Goal: Communication & Community: Answer question/provide support

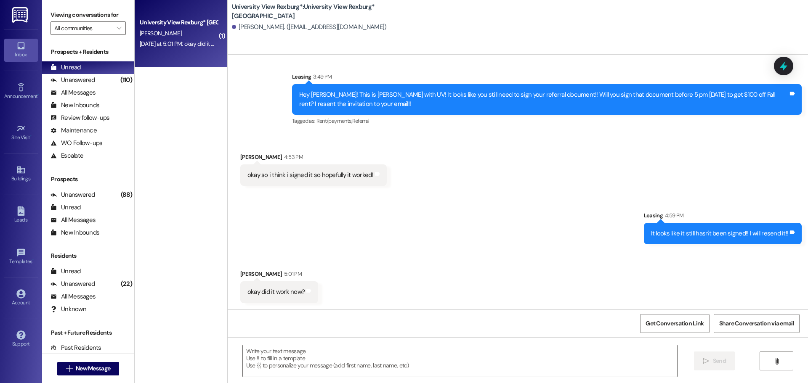
scroll to position [769, 0]
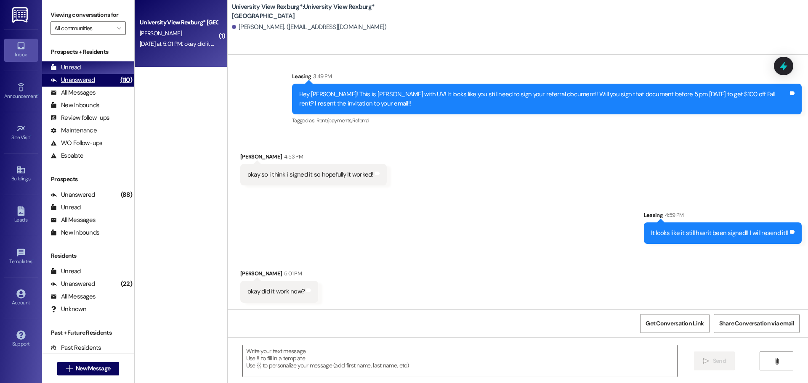
click at [85, 76] on div "Unanswered" at bounding box center [72, 80] width 45 height 9
click at [84, 66] on div "Unread (0)" at bounding box center [88, 67] width 92 height 13
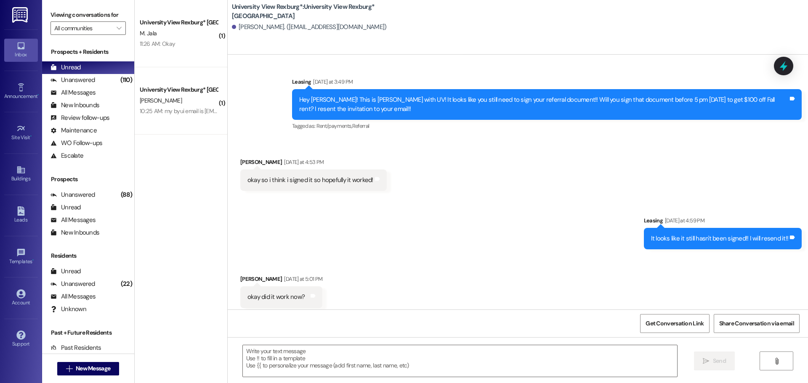
scroll to position [768, 0]
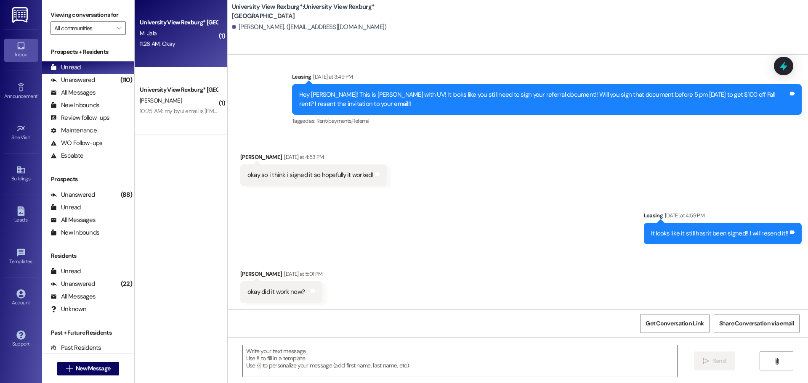
click at [180, 53] on div "University View Rexburg* Prospect M. Jala 11:26 AM: Okay 11:26 AM: Okay" at bounding box center [181, 33] width 93 height 67
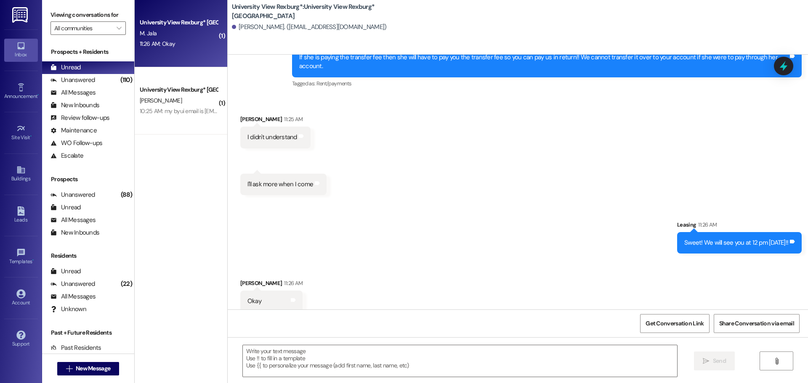
scroll to position [635, 0]
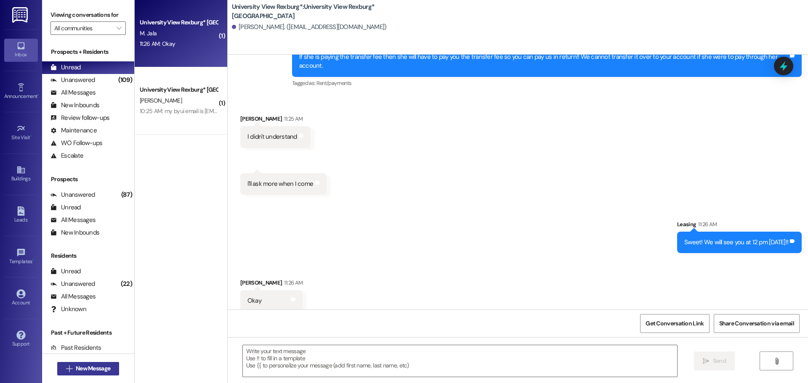
click at [98, 371] on span "New Message" at bounding box center [93, 368] width 34 height 9
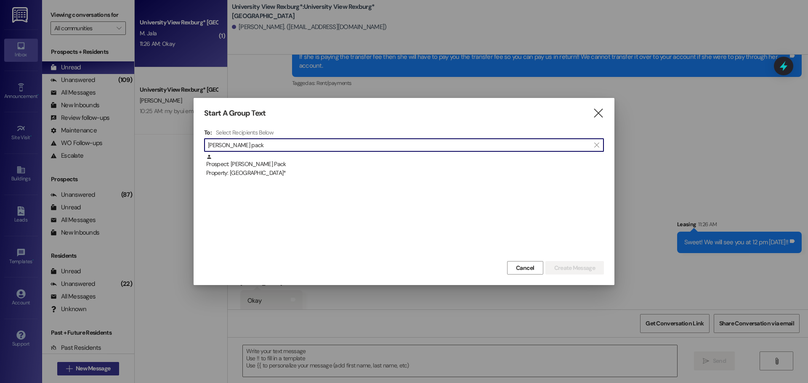
type input "[PERSON_NAME] pack"
click at [333, 164] on div "Prospect: [PERSON_NAME] Pack Property: University View Rexburg*" at bounding box center [404, 166] width 397 height 24
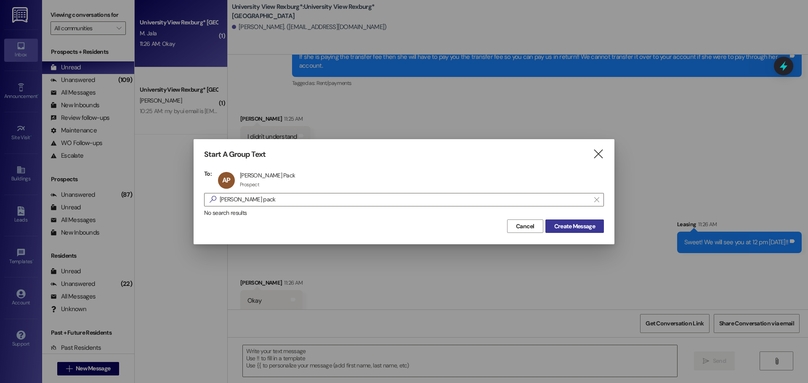
click at [575, 225] on span "Create Message" at bounding box center [574, 226] width 41 height 9
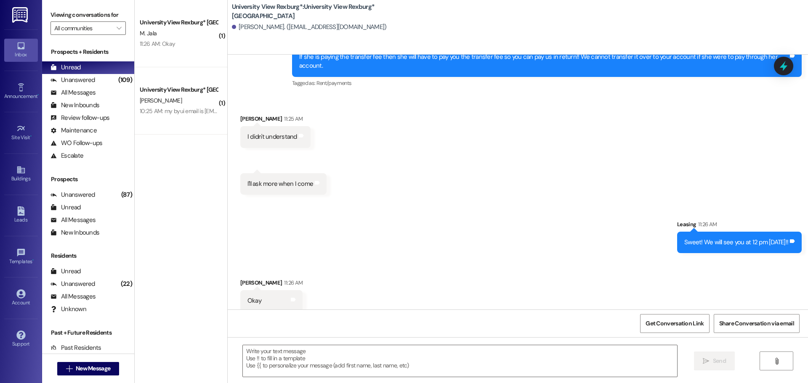
scroll to position [0, 0]
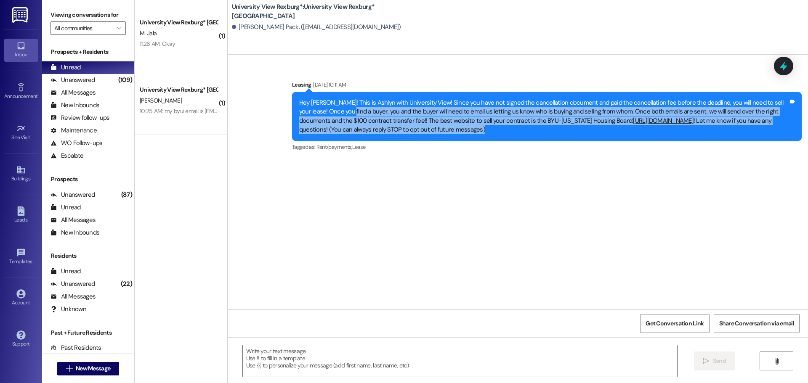
drag, startPoint x: 323, startPoint y: 111, endPoint x: 412, endPoint y: 139, distance: 93.2
click at [412, 139] on div "Hey [PERSON_NAME]! This is Ashlyn with University View! Since you have not sign…" at bounding box center [546, 116] width 509 height 49
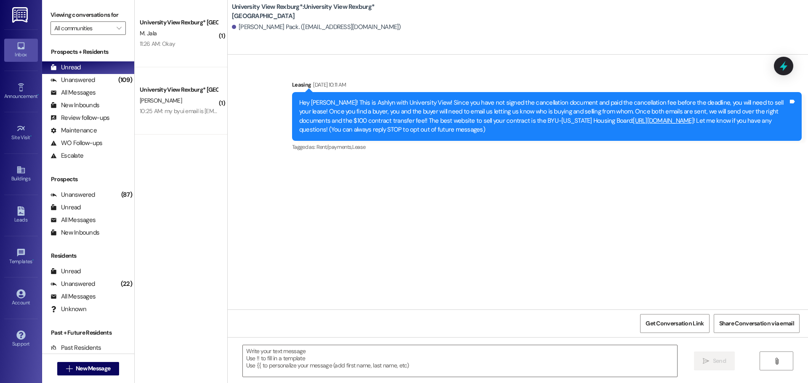
click at [430, 163] on div "Sent via SMS Leasing [DATE] 10:11 AM Hey [PERSON_NAME]! This is Ashlyn with Uni…" at bounding box center [518, 182] width 580 height 255
click at [94, 368] on span "New Message" at bounding box center [93, 368] width 34 height 9
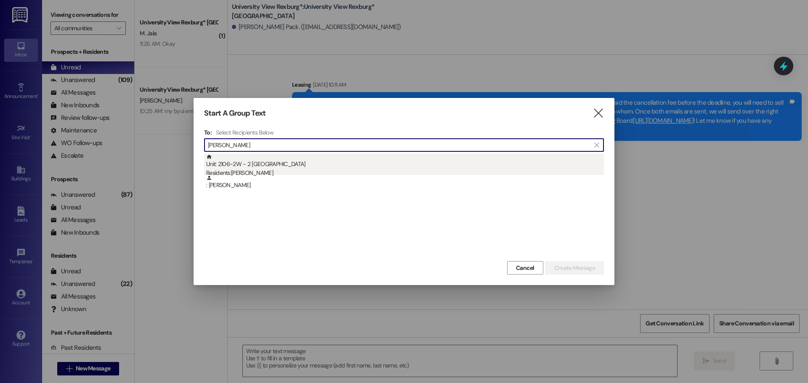
type input "[PERSON_NAME]"
click at [295, 167] on div "Unit: 2106~2W - 2 University View Rexburg Residents: [PERSON_NAME]" at bounding box center [404, 166] width 397 height 24
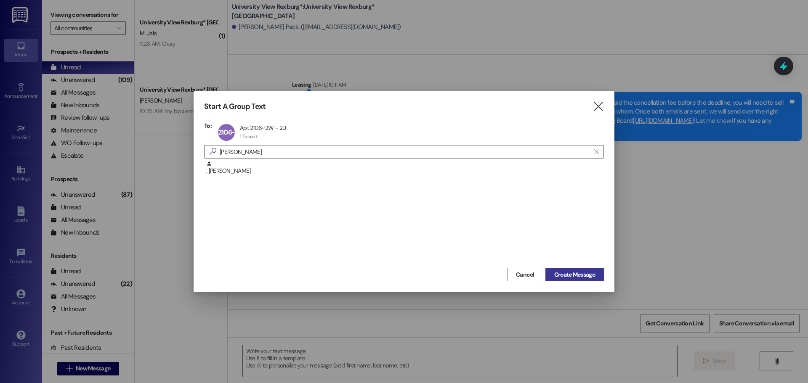
click at [568, 272] on span "Create Message" at bounding box center [574, 274] width 41 height 9
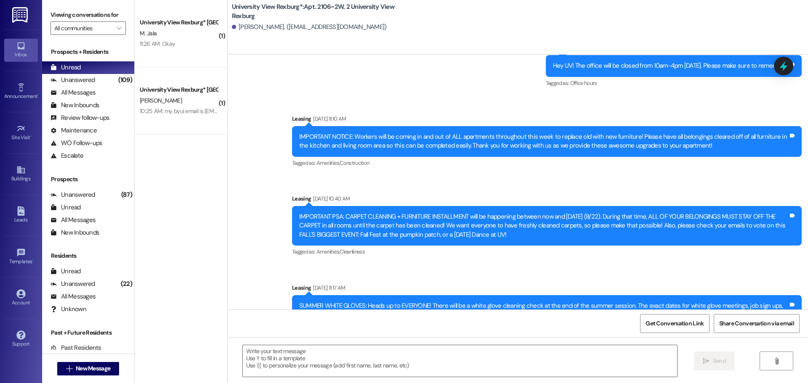
scroll to position [24923, 0]
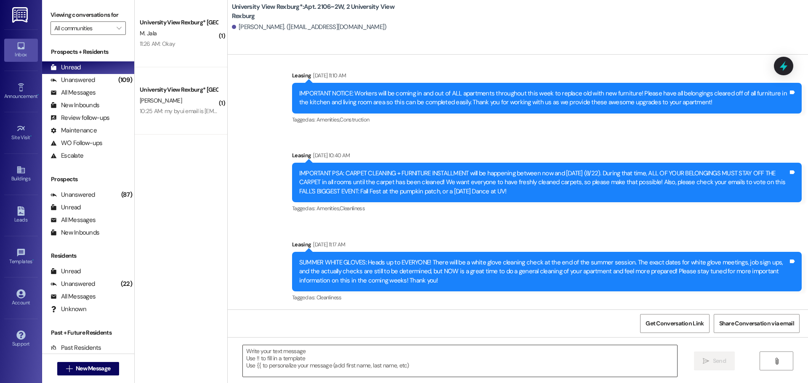
click at [270, 352] on textarea at bounding box center [460, 361] width 434 height 32
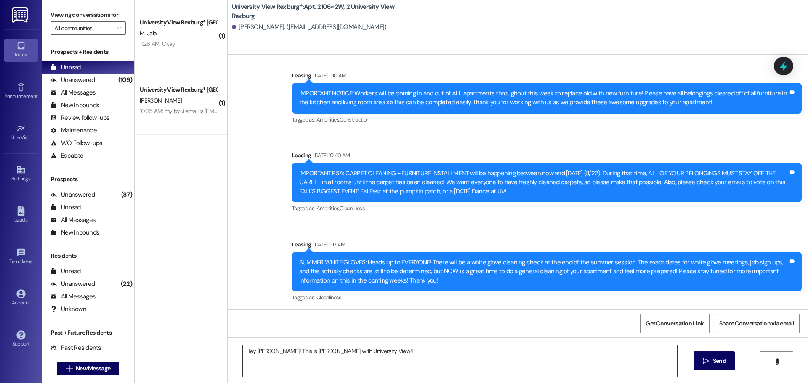
click at [398, 355] on textarea "Hey [PERSON_NAME]! This is [PERSON_NAME] with University View!!" at bounding box center [460, 361] width 434 height 32
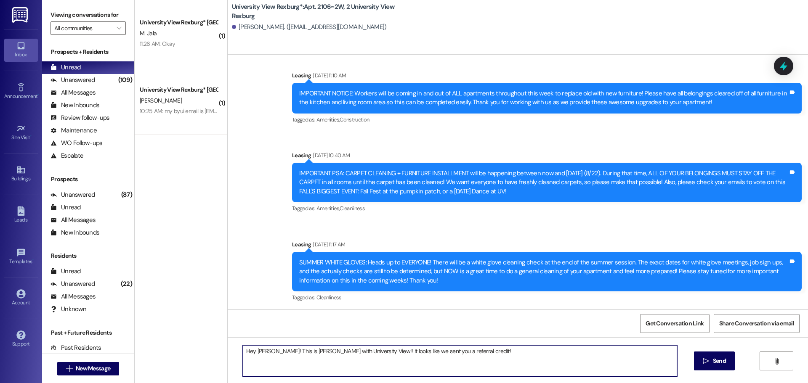
type textarea "Hey [PERSON_NAME]! This is [PERSON_NAME] with University View!! It looks like w…"
click at [384, 352] on textarea "Hey [PERSON_NAME]! This is [PERSON_NAME] with University View!! It looks like w…" at bounding box center [460, 361] width 434 height 32
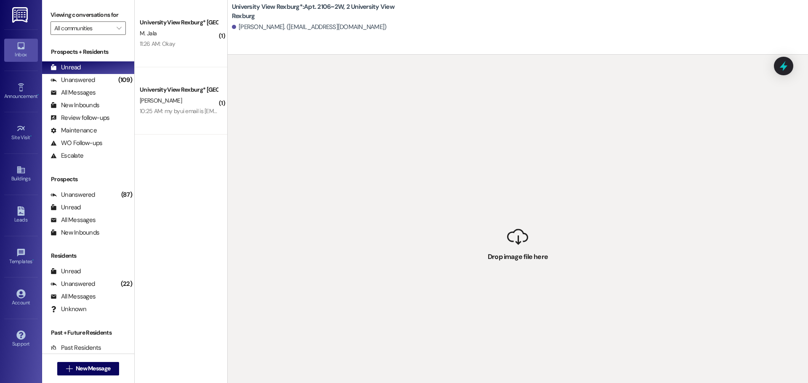
click at [191, 223] on div "( 1 ) University View Rexburg* Prospect M. Jala 11:26 AM: Okay 11:26 AM: Okay (…" at bounding box center [181, 161] width 93 height 323
click at [19, 165] on icon at bounding box center [20, 169] width 9 height 9
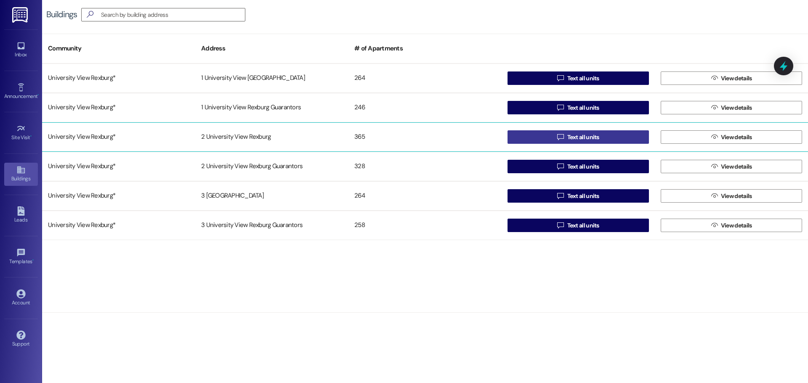
click at [563, 136] on icon "" at bounding box center [560, 137] width 6 height 7
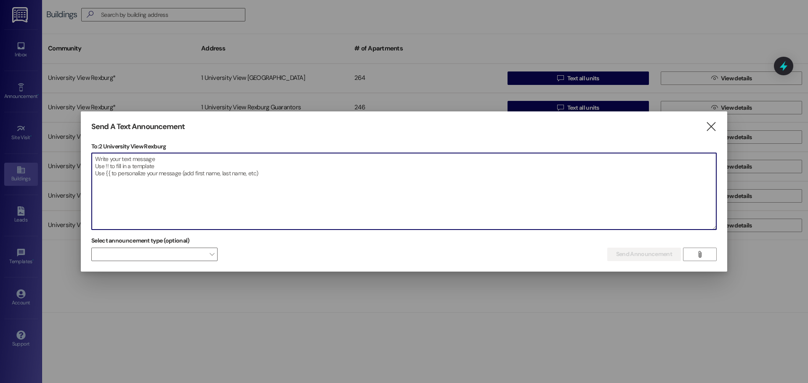
click at [299, 187] on textarea at bounding box center [404, 191] width 624 height 77
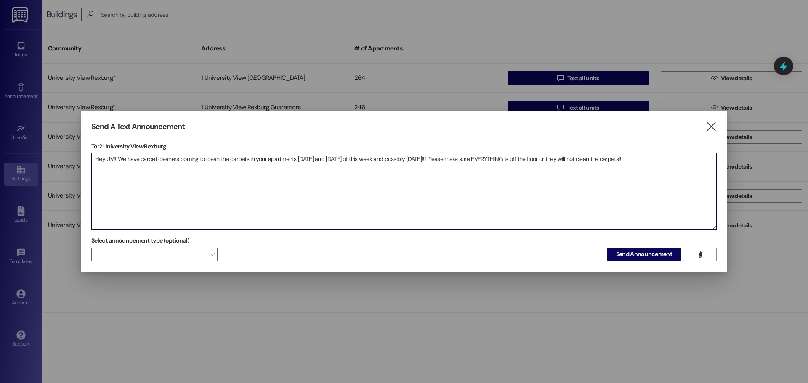
click at [403, 157] on textarea "Hey UV!! We have carpet cleaners coming to clean the carpets in your apartments…" at bounding box center [404, 191] width 624 height 77
type textarea "Hey UV!! We have carpet cleaners coming to clean the carpets in your apartments…"
click at [633, 260] on button "Send Announcement" at bounding box center [644, 254] width 74 height 13
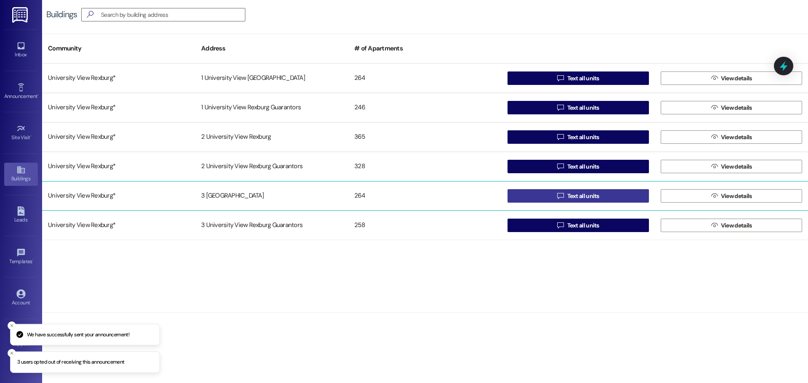
click at [551, 192] on button " Text all units" at bounding box center [577, 195] width 141 height 13
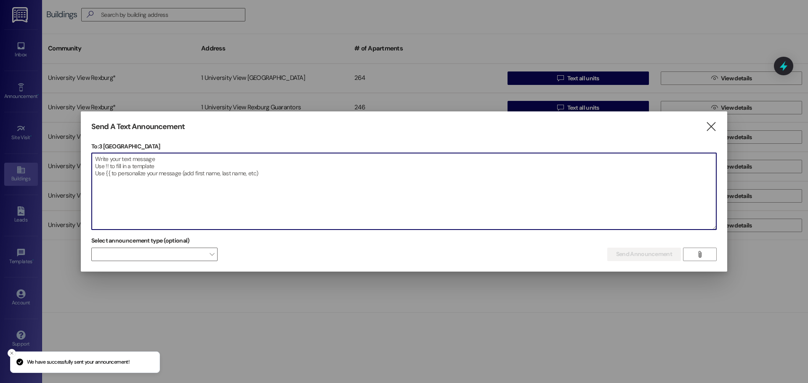
click at [312, 167] on textarea at bounding box center [404, 191] width 624 height 77
paste textarea "Hey UV!! We have carpet cleaners coming to clean the carpets in your apartments…"
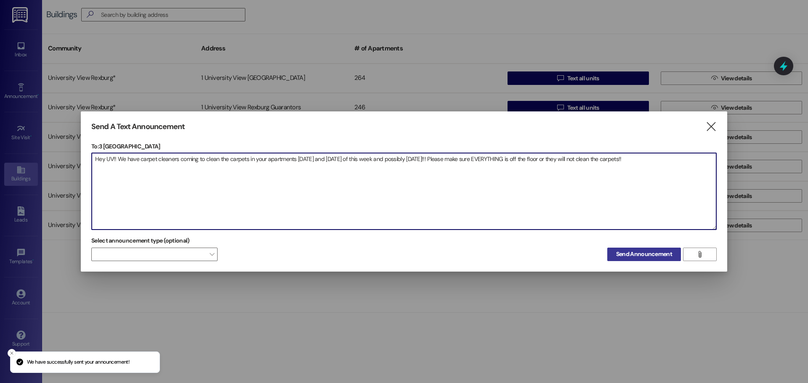
type textarea "Hey UV!! We have carpet cleaners coming to clean the carpets in your apartments…"
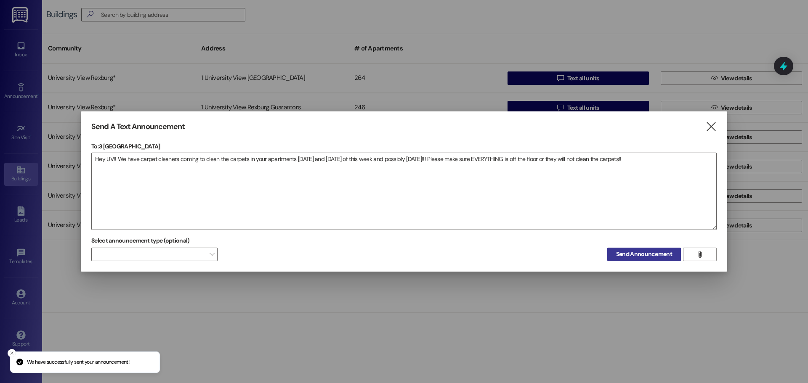
click at [645, 258] on span "Send Announcement" at bounding box center [644, 254] width 56 height 9
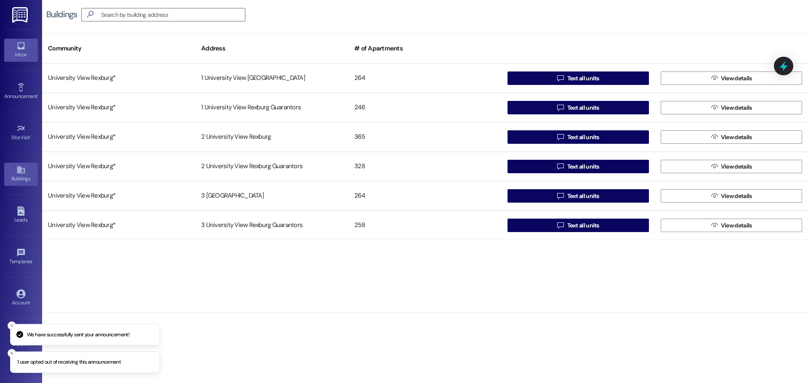
click at [20, 56] on div "Inbox" at bounding box center [21, 54] width 42 height 8
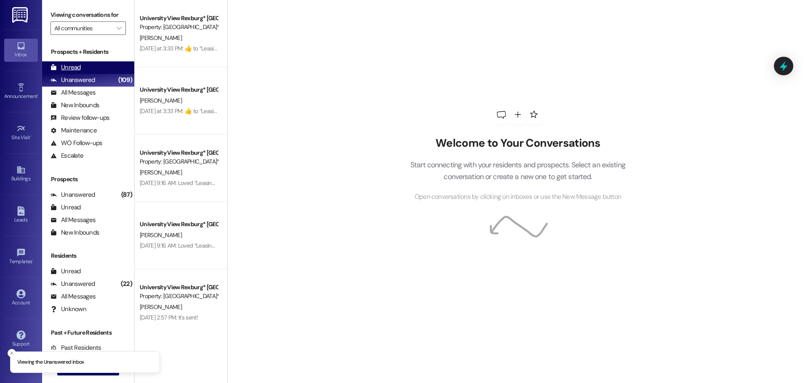
click at [114, 73] on div "Unread (0)" at bounding box center [88, 67] width 92 height 13
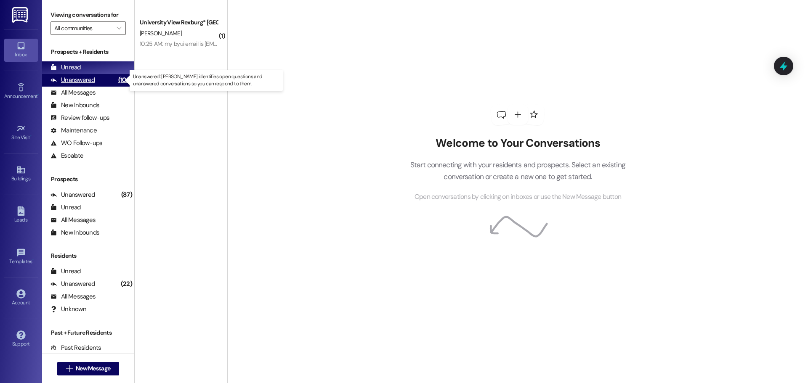
click at [116, 79] on div "(109)" at bounding box center [125, 80] width 18 height 13
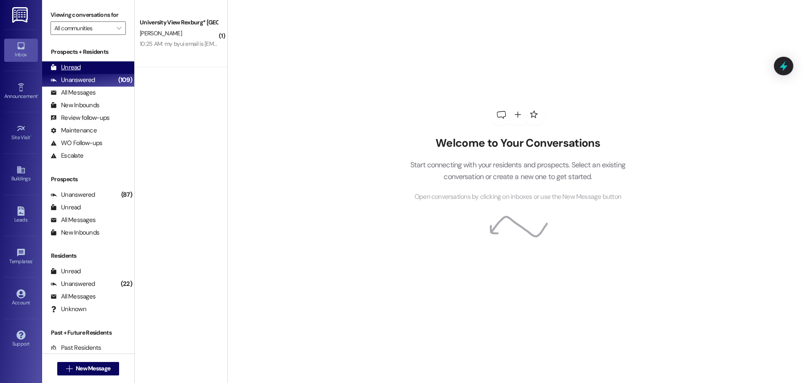
click at [97, 68] on div "Unread (0)" at bounding box center [88, 67] width 92 height 13
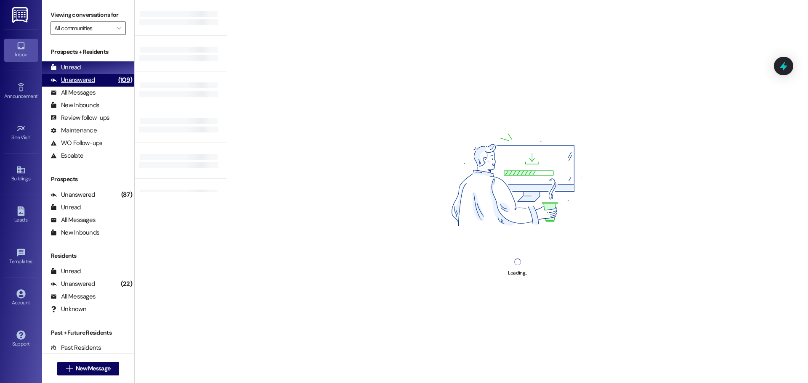
click at [68, 77] on div "Unanswered" at bounding box center [72, 80] width 45 height 9
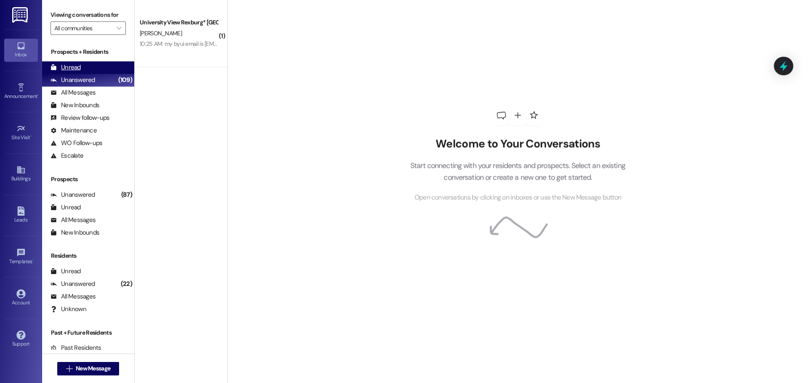
click at [70, 73] on div "Unread (0)" at bounding box center [88, 67] width 92 height 13
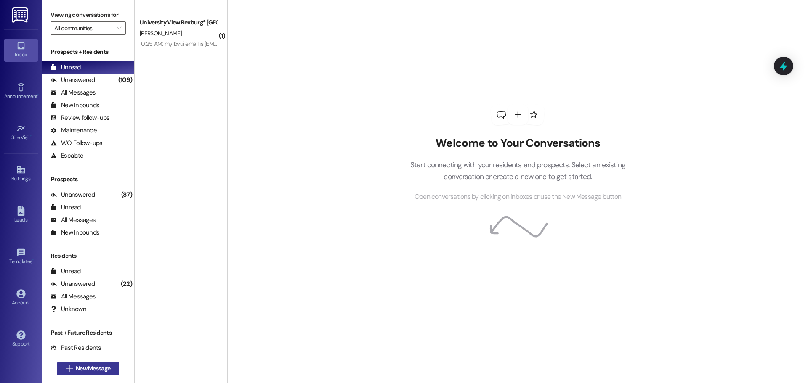
click at [98, 368] on span "New Message" at bounding box center [93, 368] width 34 height 9
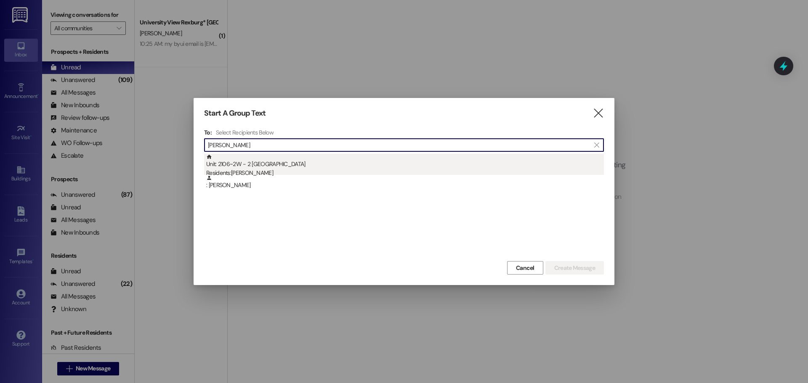
type input "[PERSON_NAME]"
click at [287, 164] on div "Unit: 2106~2W - 2 University View Rexburg Residents: [PERSON_NAME]" at bounding box center [404, 166] width 397 height 24
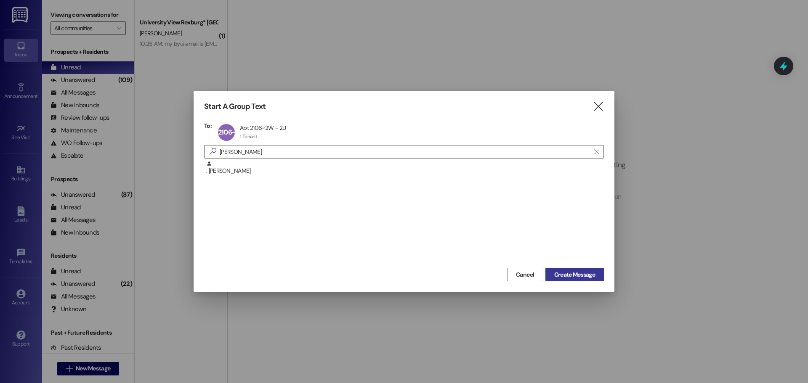
click at [582, 275] on span "Create Message" at bounding box center [574, 274] width 41 height 9
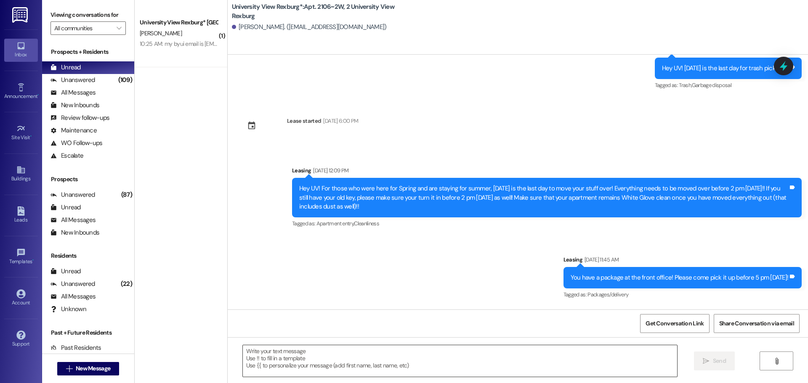
scroll to position [24443, 0]
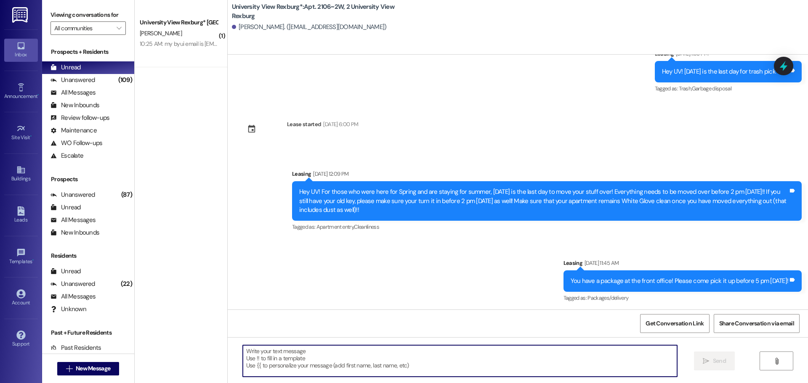
click at [291, 364] on textarea at bounding box center [460, 361] width 434 height 32
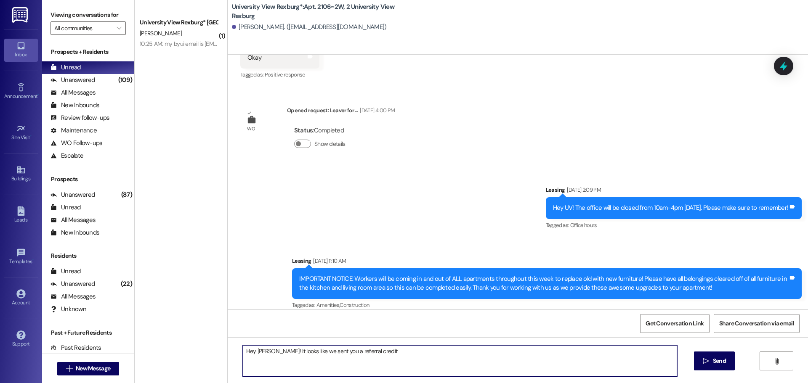
scroll to position [24923, 0]
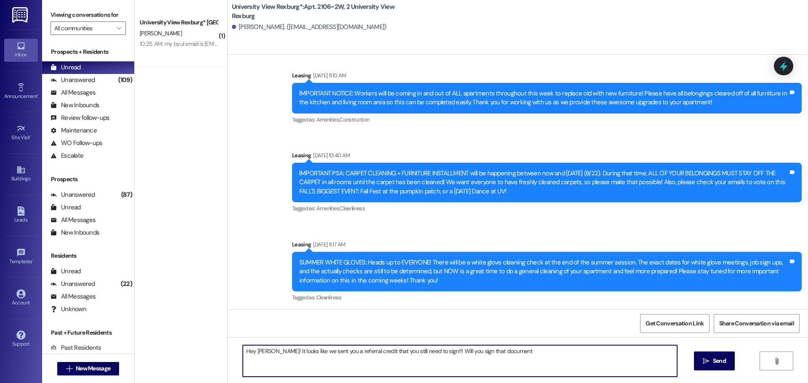
click at [510, 358] on textarea "Hey [PERSON_NAME]! It looks like we sent you a referral credit that you still n…" at bounding box center [460, 361] width 434 height 32
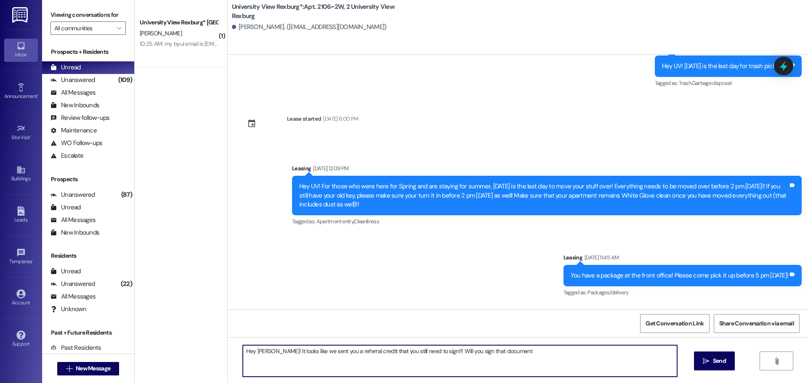
scroll to position [24443, 0]
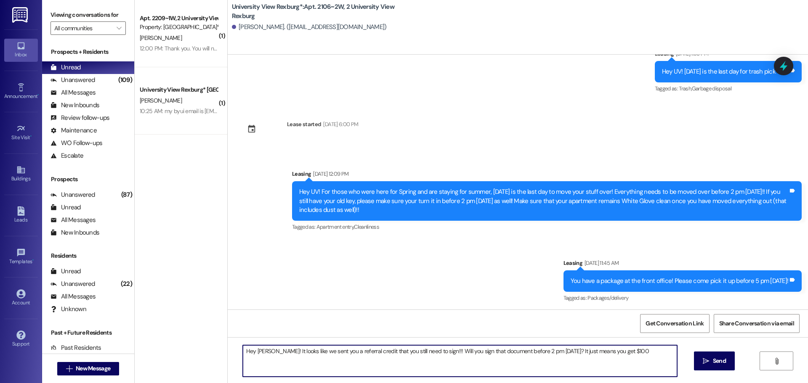
click at [632, 355] on textarea "Hey [PERSON_NAME]! It looks like we sent you a referral credit that you still n…" at bounding box center [460, 361] width 434 height 32
type textarea "Hey [PERSON_NAME]! It looks like we sent you a referral credit that you still n…"
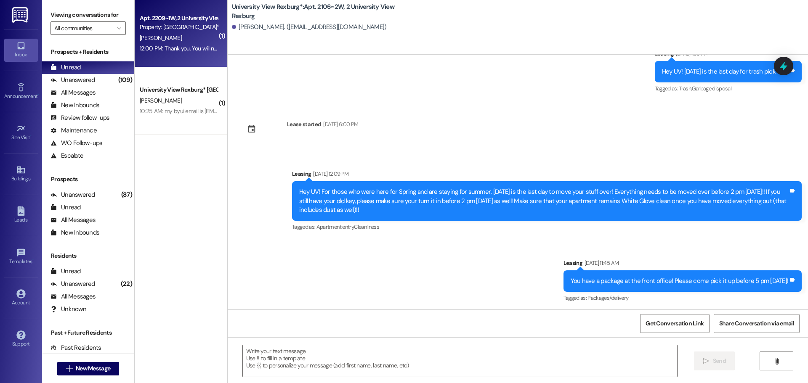
click at [180, 51] on div "12:00 PM: Thank you. You will no longer receive texts from this thread. Please …" at bounding box center [340, 49] width 401 height 8
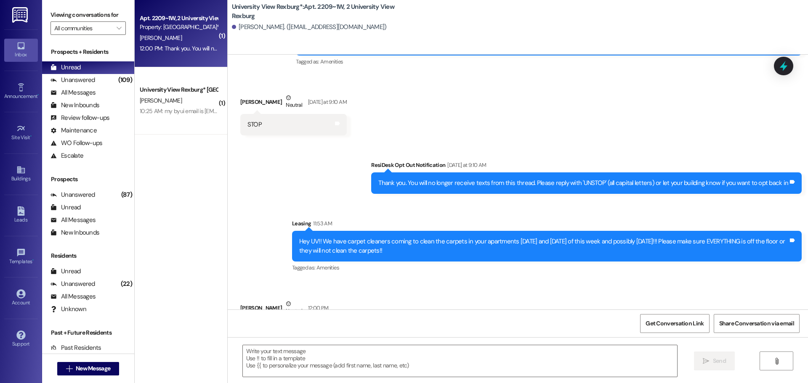
scroll to position [36808, 0]
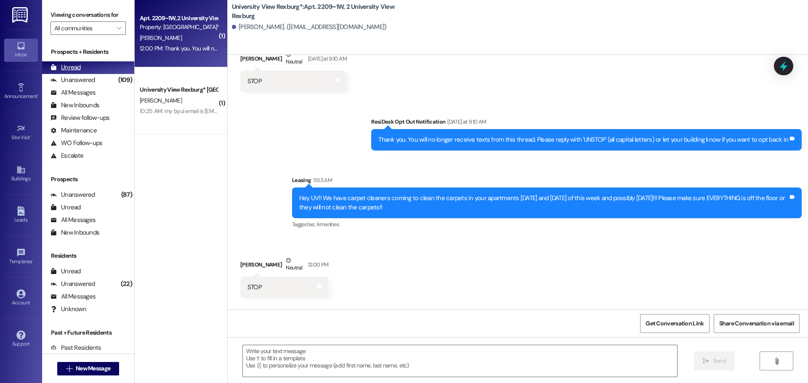
click at [91, 79] on div "Unanswered" at bounding box center [72, 80] width 45 height 9
click at [92, 71] on div "Unread (0)" at bounding box center [88, 67] width 92 height 13
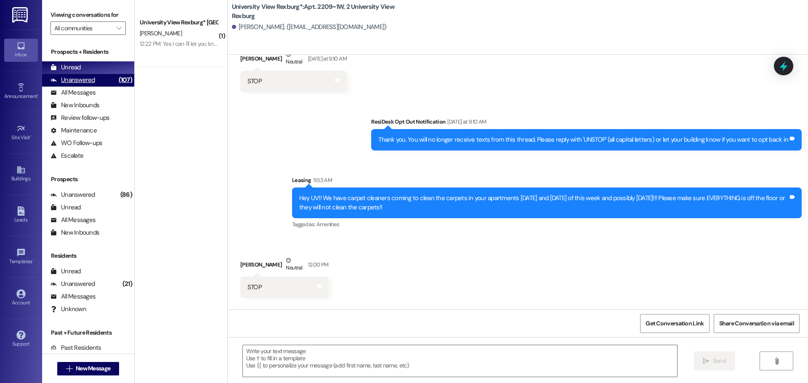
click at [95, 81] on div "Unanswered (107)" at bounding box center [88, 80] width 92 height 13
drag, startPoint x: 90, startPoint y: 69, endPoint x: 94, endPoint y: 69, distance: 4.2
click at [89, 69] on div "Unread (0)" at bounding box center [88, 67] width 92 height 13
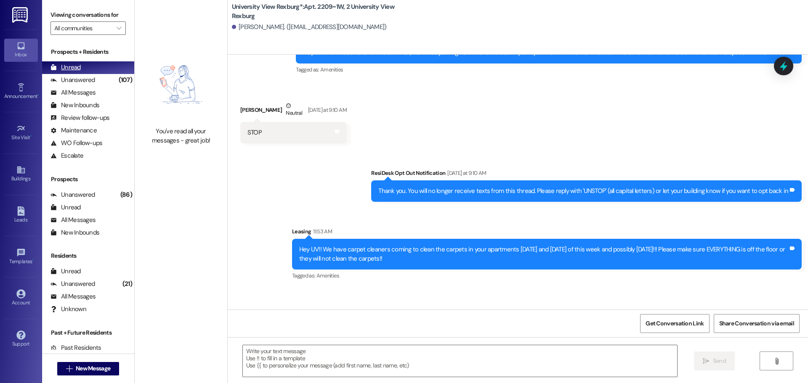
scroll to position [36749, 0]
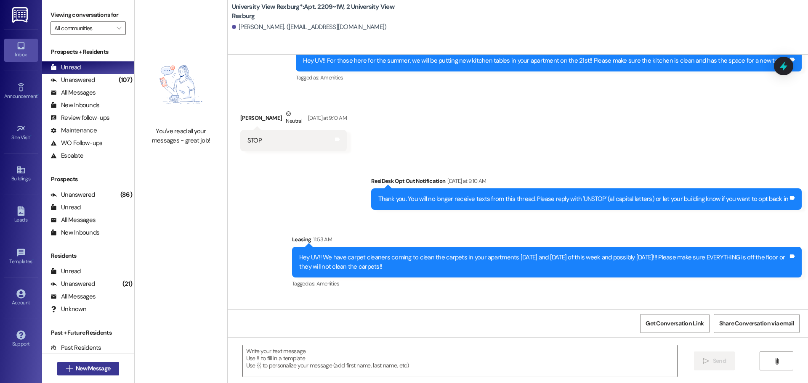
click at [98, 368] on span "New Message" at bounding box center [93, 368] width 34 height 9
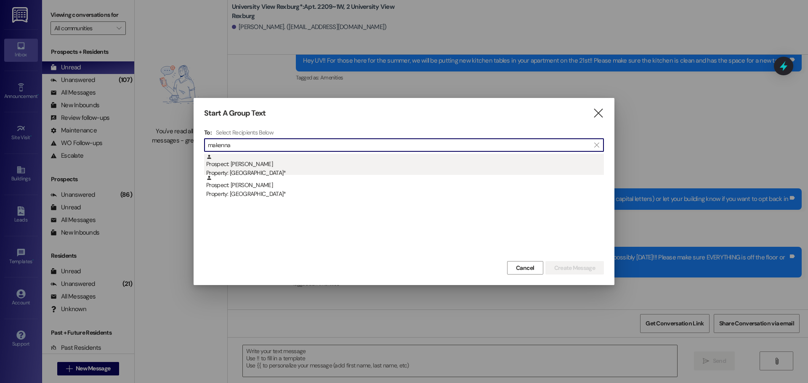
type input "makenna"
click at [287, 165] on div "Prospect: [PERSON_NAME] Property: University View Rexburg*" at bounding box center [404, 166] width 397 height 24
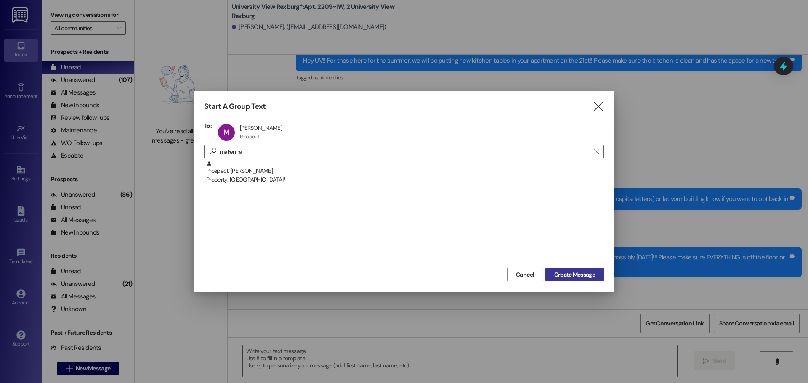
click at [585, 275] on span "Create Message" at bounding box center [574, 274] width 41 height 9
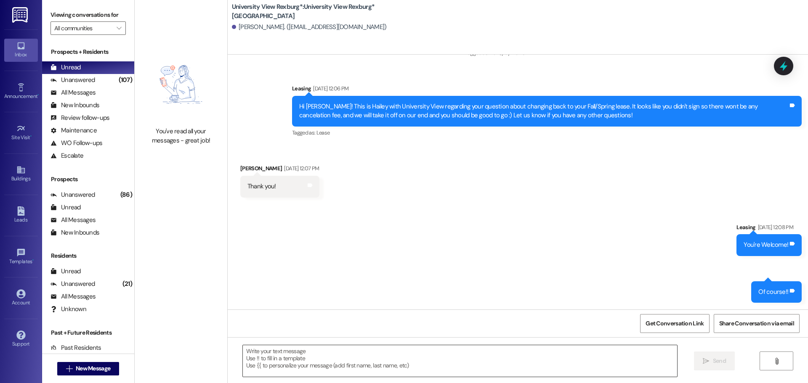
scroll to position [1486, 0]
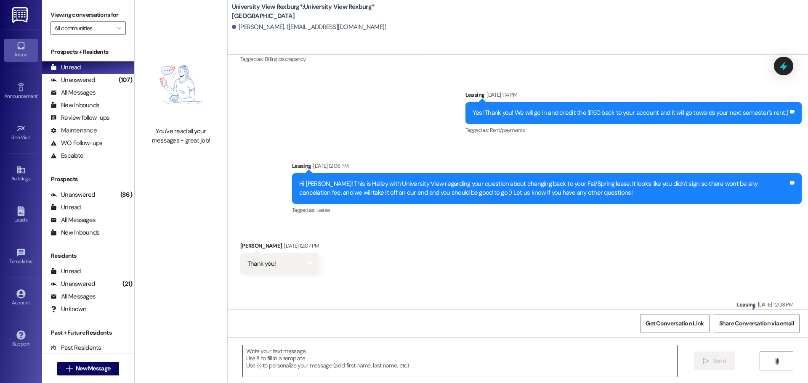
click at [394, 357] on textarea at bounding box center [460, 361] width 434 height 32
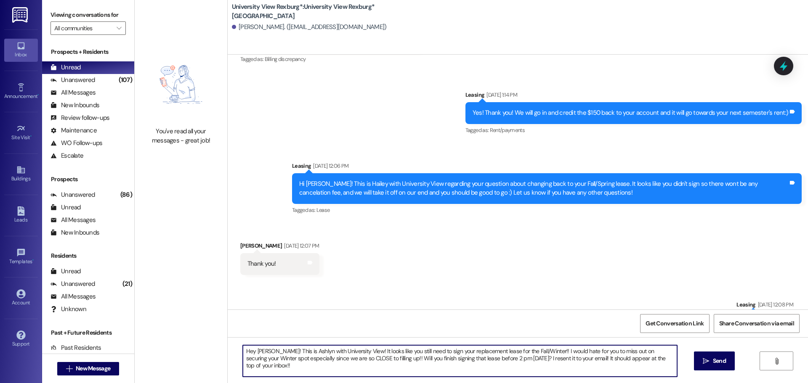
type textarea "Hey [PERSON_NAME]! This is Ashlyn with University View! It looks like you still…"
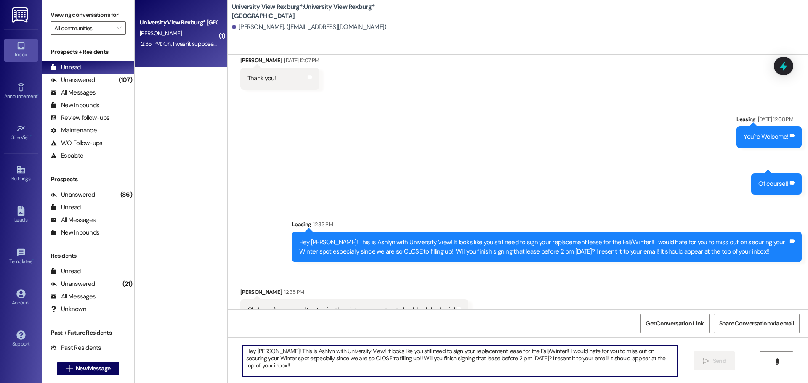
scroll to position [1671, 0]
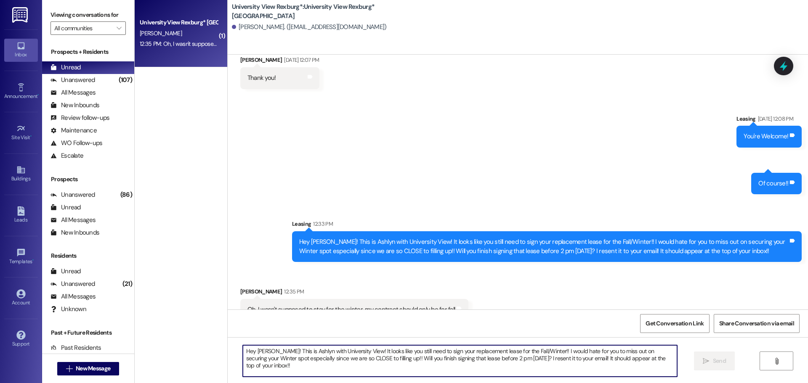
click at [350, 356] on textarea "Hey [PERSON_NAME]! This is Ashlyn with University View! It looks like you still…" at bounding box center [460, 361] width 434 height 32
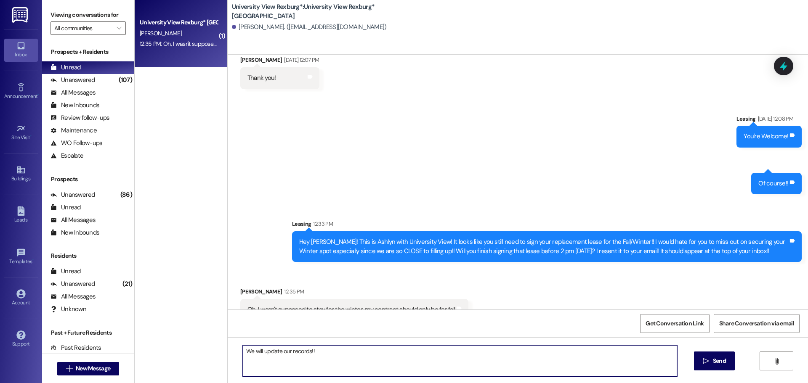
type textarea "We will update our records!!"
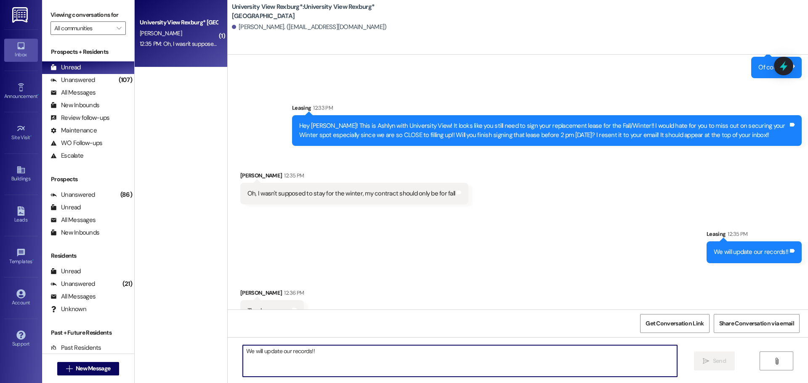
scroll to position [1788, 0]
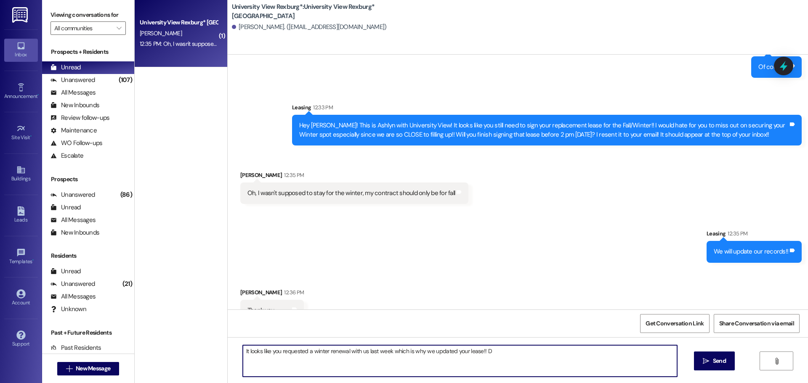
type textarea "It looks like you requested a winter renewal with us last week which is why we …"
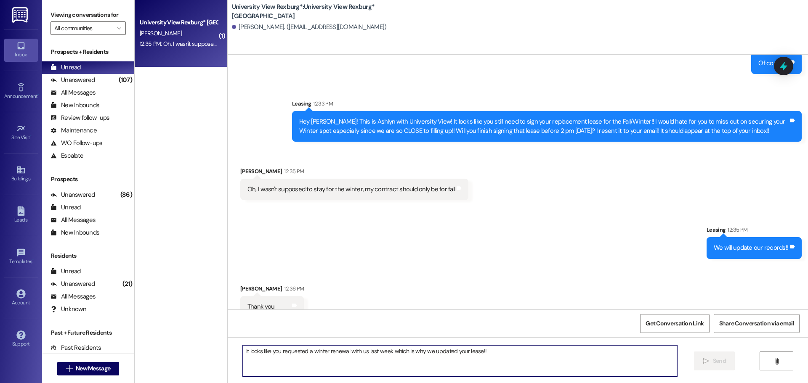
scroll to position [1847, 0]
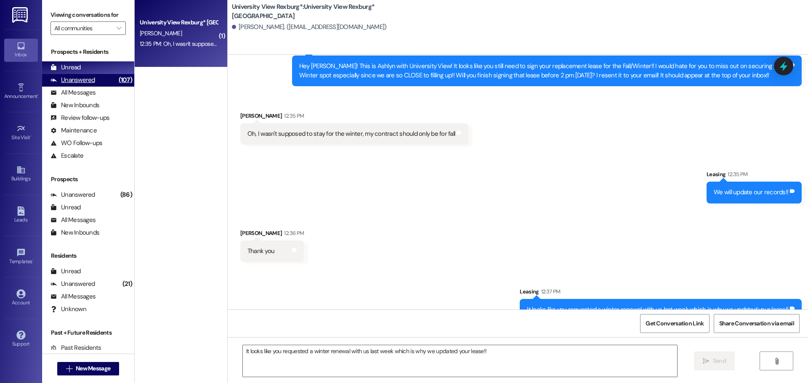
click at [102, 82] on div "Unanswered (107)" at bounding box center [88, 80] width 92 height 13
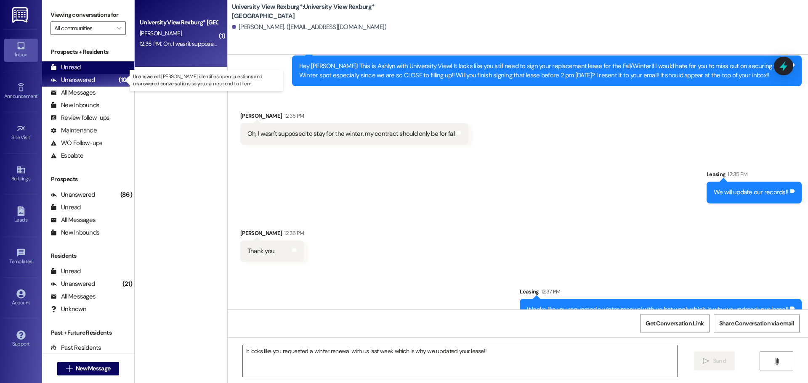
click at [96, 72] on div "Unread (0)" at bounding box center [88, 67] width 92 height 13
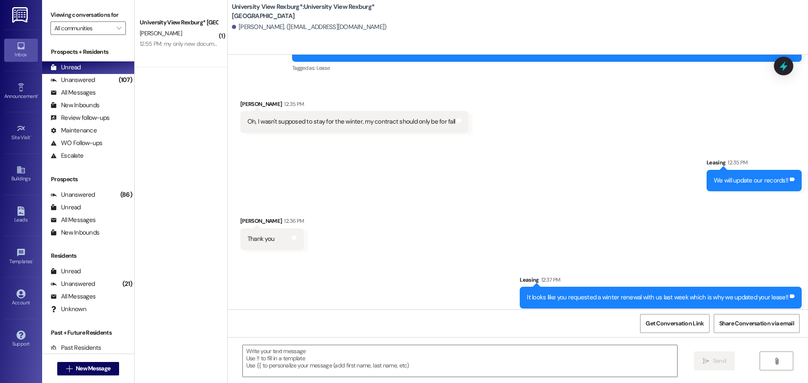
scroll to position [1930, 0]
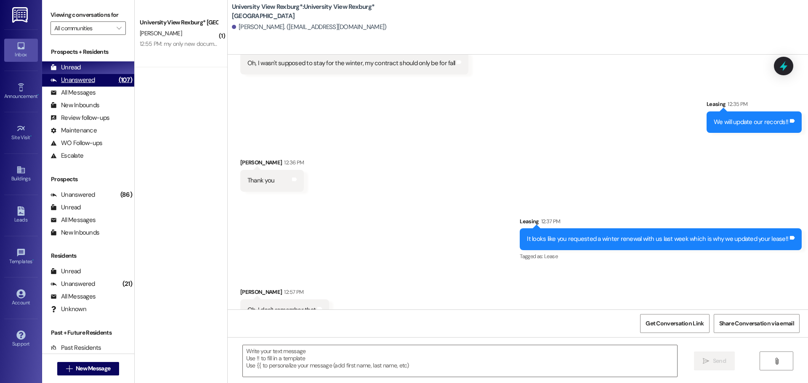
click at [117, 81] on div "(107)" at bounding box center [126, 80] width 18 height 13
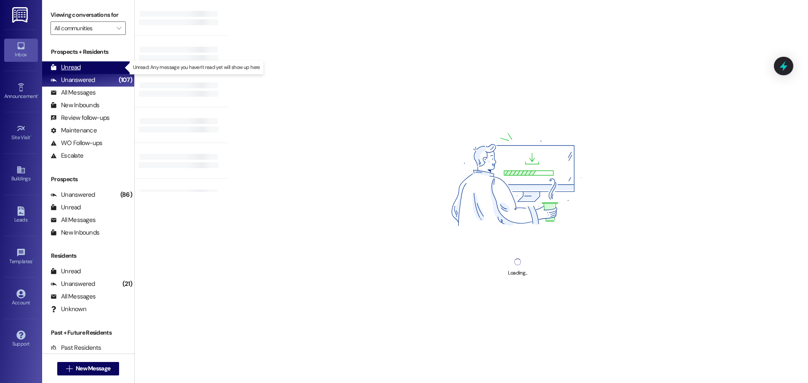
click at [104, 63] on div "Unread (0)" at bounding box center [88, 67] width 92 height 13
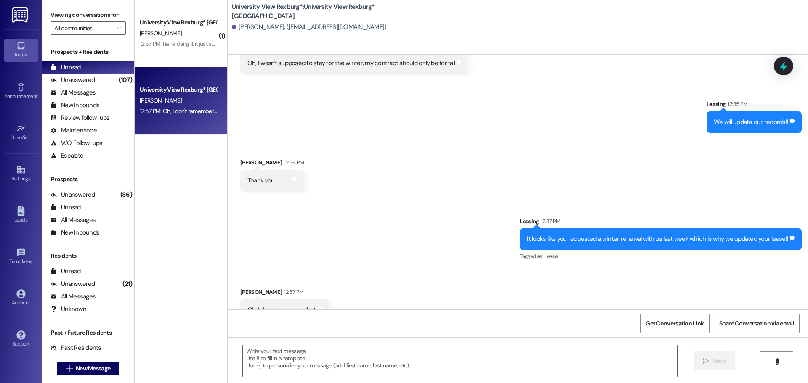
scroll to position [1931, 0]
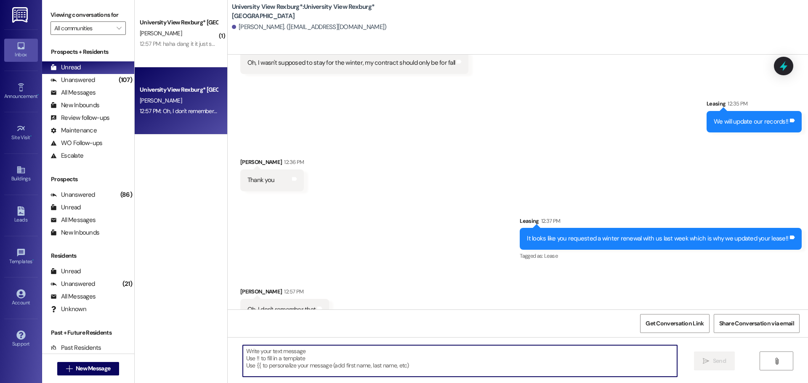
click at [318, 364] on textarea at bounding box center [460, 361] width 434 height 32
type textarea "I"
type textarea "L"
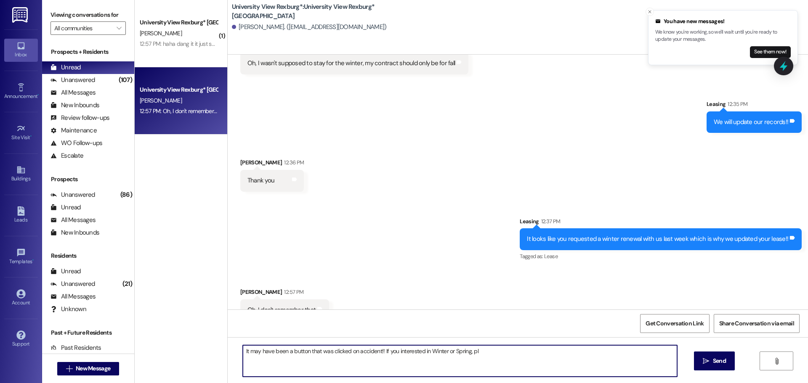
scroll to position [2061, 0]
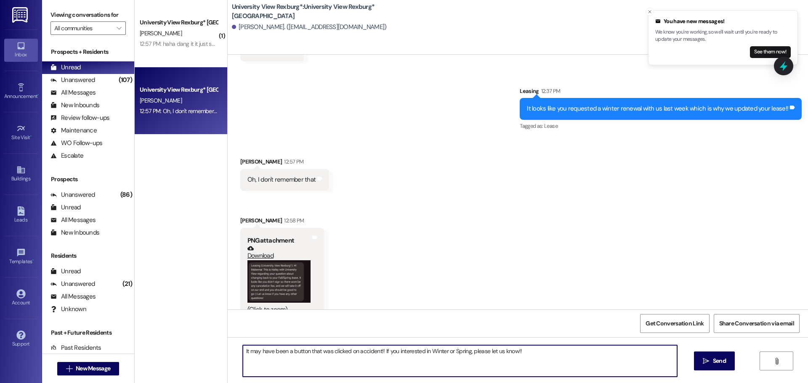
click at [263, 260] on button "Zoom image" at bounding box center [278, 281] width 63 height 42
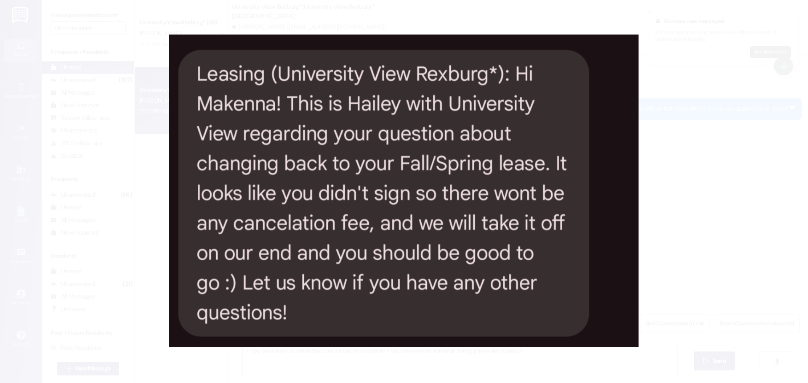
click at [659, 191] on button "Unzoom image" at bounding box center [404, 191] width 808 height 383
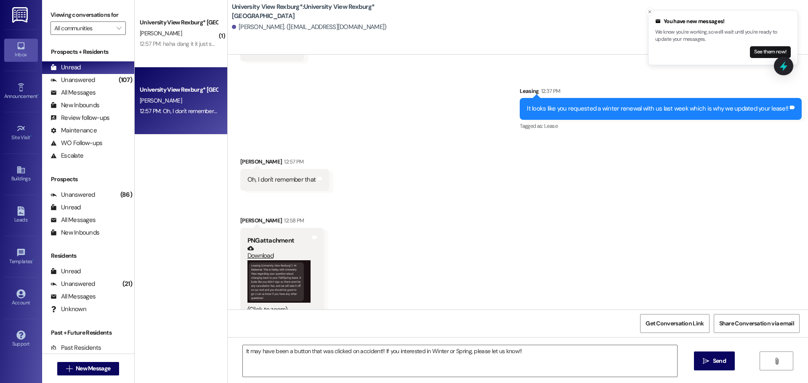
click at [295, 267] on button "Zoom image" at bounding box center [278, 281] width 63 height 42
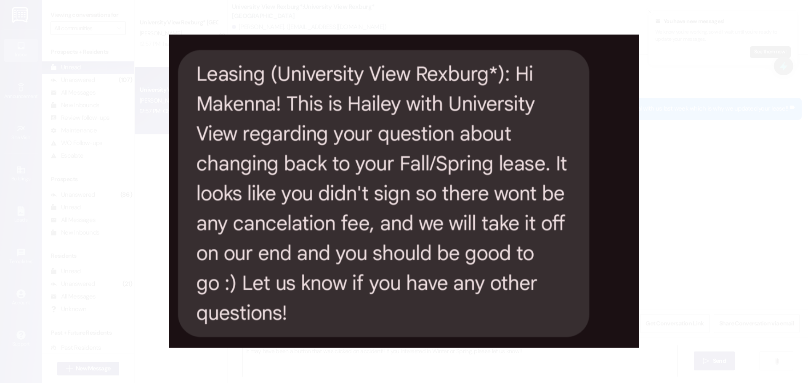
click at [680, 195] on button "Unzoom image" at bounding box center [404, 191] width 808 height 383
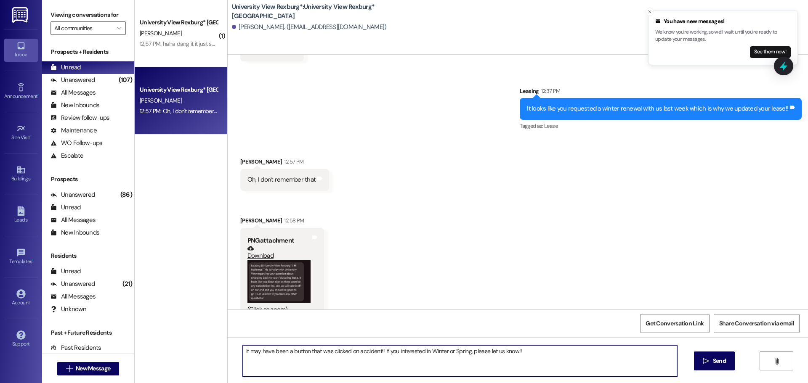
drag, startPoint x: 548, startPoint y: 355, endPoint x: 380, endPoint y: 368, distance: 169.2
click at [380, 368] on textarea "It may have been a button that was clicked on accident!! If you interested in W…" at bounding box center [460, 361] width 434 height 32
type textarea "It may have been a button that was clicked on accident!! If anything changes, l…"
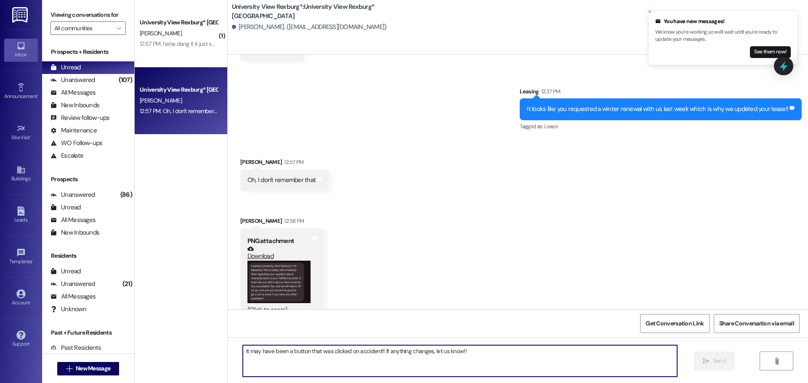
scroll to position [2119, 0]
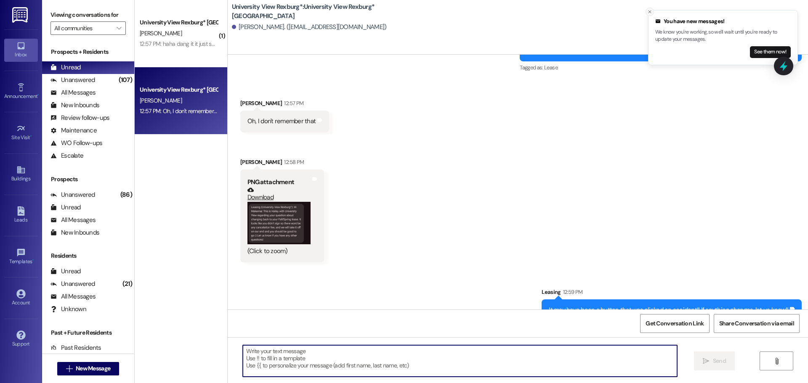
click at [649, 11] on icon "Close toast" at bounding box center [649, 11] width 5 height 5
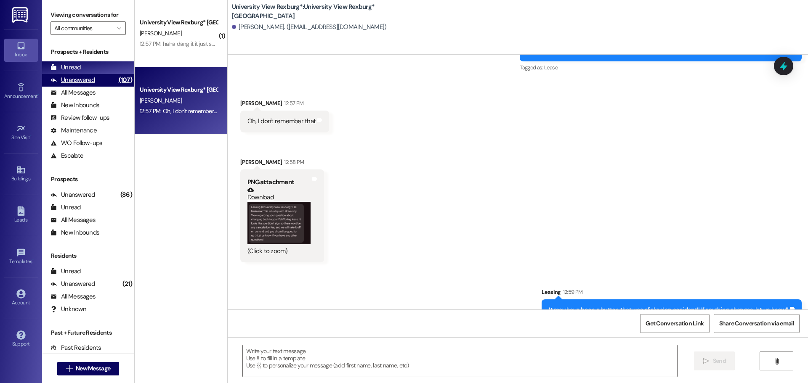
click at [76, 79] on div "Unanswered" at bounding box center [72, 80] width 45 height 9
click at [80, 70] on div "Unread" at bounding box center [65, 67] width 30 height 9
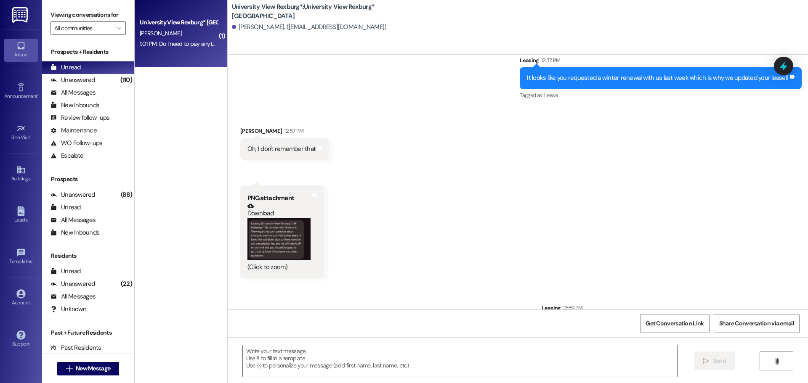
scroll to position [2166, 0]
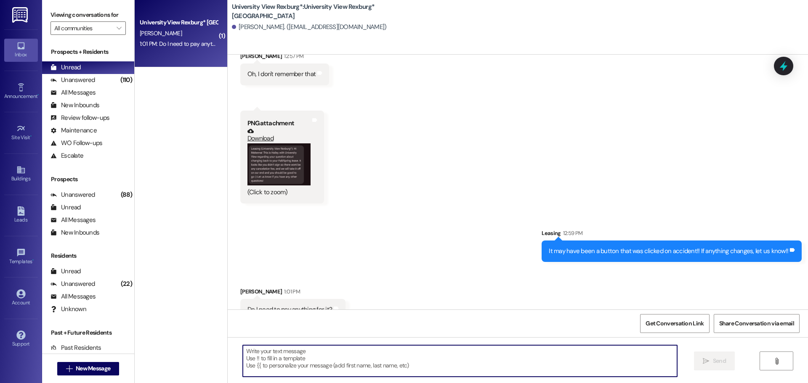
click at [361, 364] on textarea at bounding box center [460, 361] width 434 height 32
type textarea "No! You are good to go!! Thank you for updating us!!"
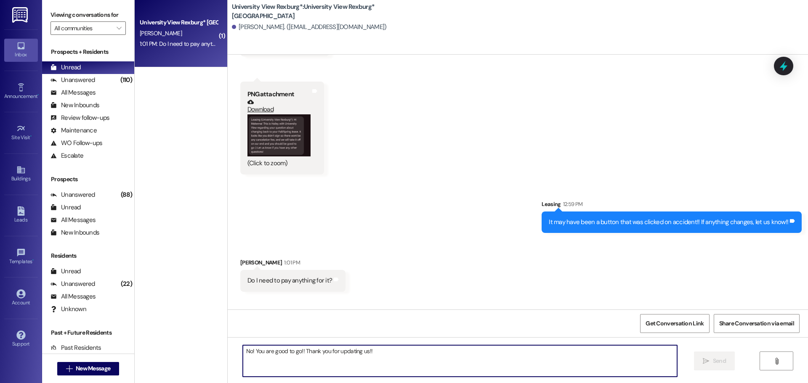
scroll to position [2225, 0]
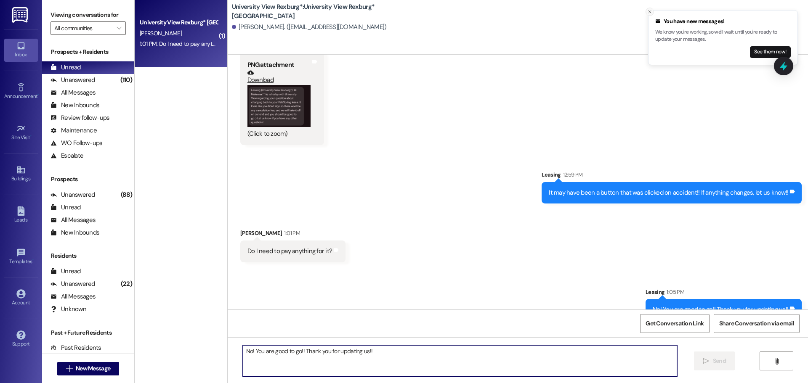
click at [647, 11] on icon "Close toast" at bounding box center [649, 11] width 5 height 5
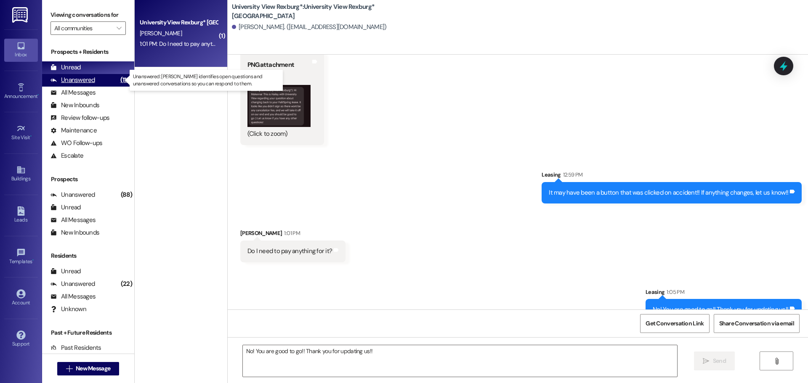
click at [72, 80] on div "Unanswered" at bounding box center [72, 80] width 45 height 9
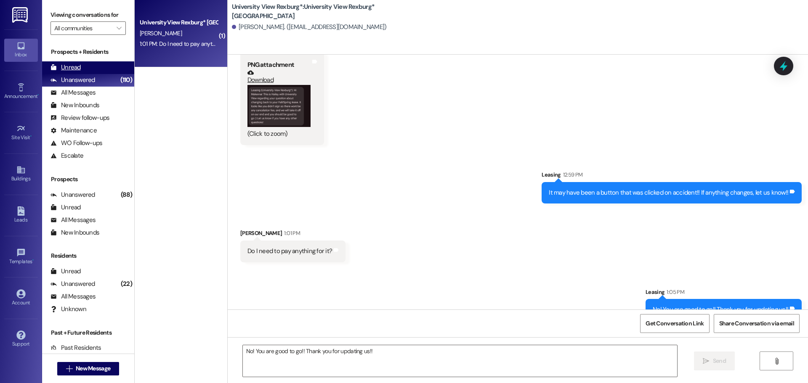
click at [75, 68] on div "Unread" at bounding box center [65, 67] width 30 height 9
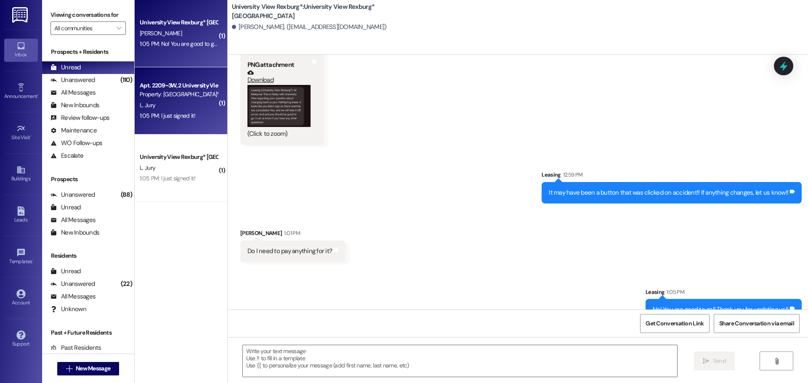
click at [189, 113] on div "1:05 PM: I just signed it! 1:05 PM: I just signed it!" at bounding box center [178, 116] width 79 height 11
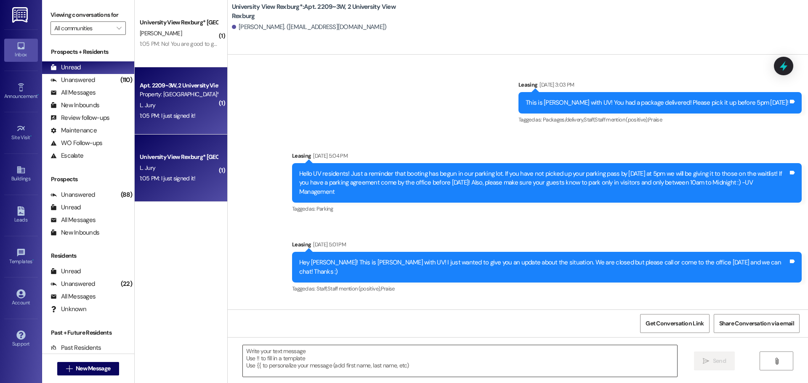
scroll to position [55471, 0]
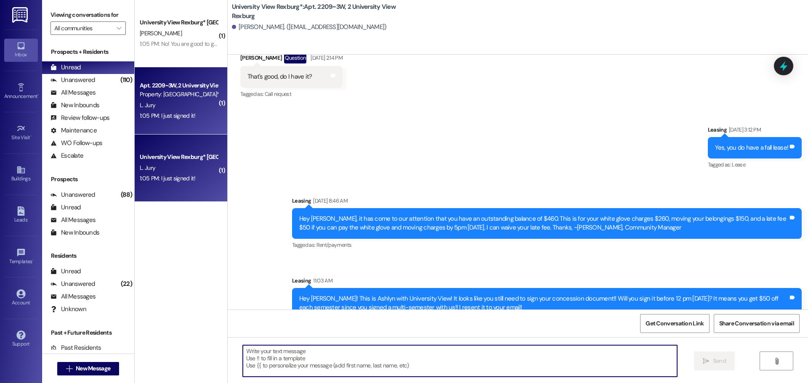
drag, startPoint x: 351, startPoint y: 354, endPoint x: 351, endPoint y: 362, distance: 8.0
click at [351, 354] on textarea at bounding box center [460, 361] width 434 height 32
type textarea "Sweet! Thank you, [PERSON_NAME]!!"
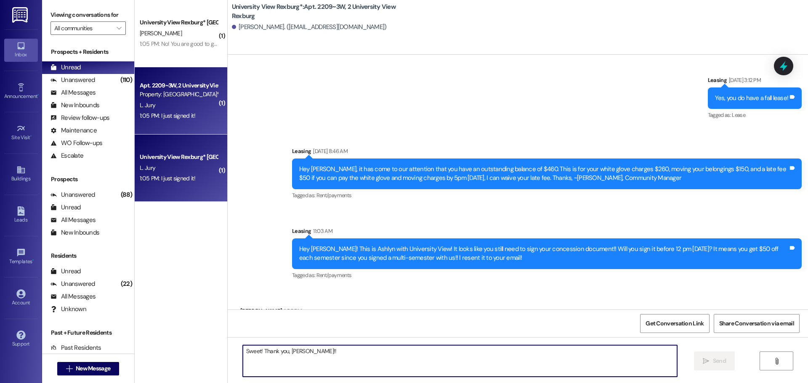
scroll to position [55530, 0]
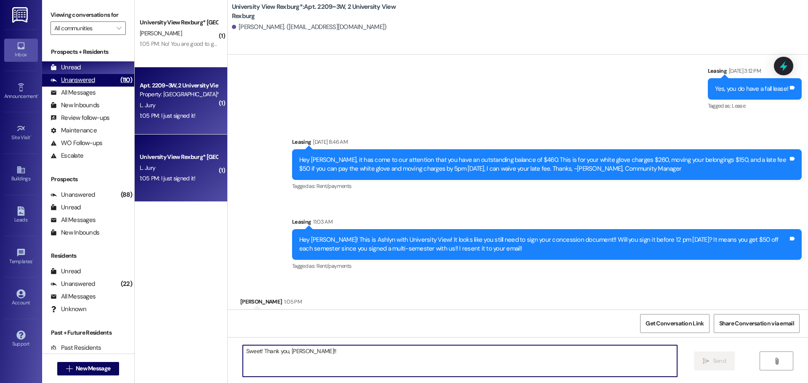
click at [106, 78] on div "Unanswered (110)" at bounding box center [88, 80] width 92 height 13
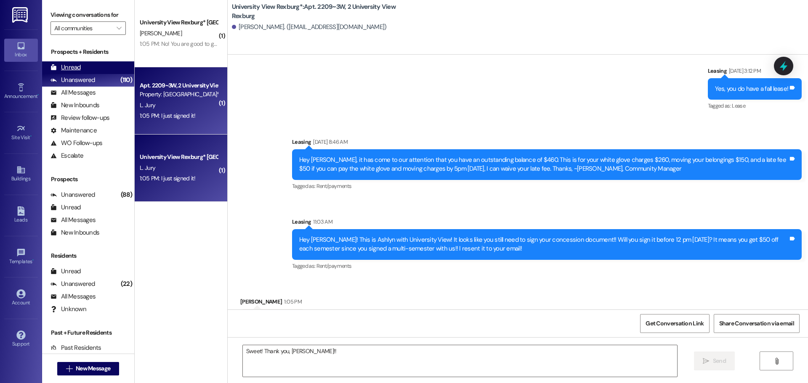
drag, startPoint x: 101, startPoint y: 70, endPoint x: 106, endPoint y: 68, distance: 5.6
click at [101, 69] on div "Unread (0)" at bounding box center [88, 67] width 92 height 13
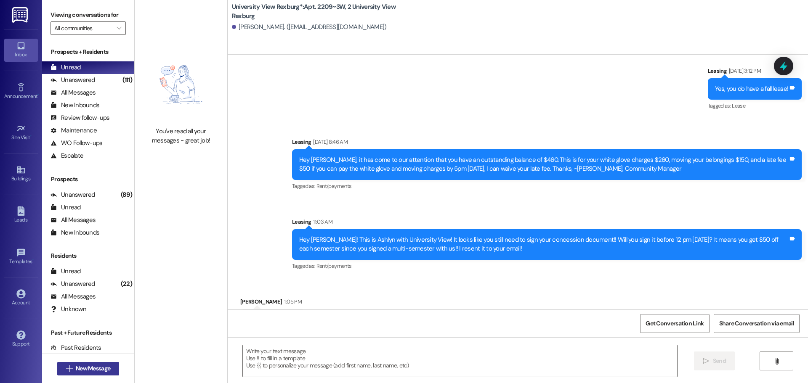
click at [98, 371] on span "New Message" at bounding box center [93, 368] width 34 height 9
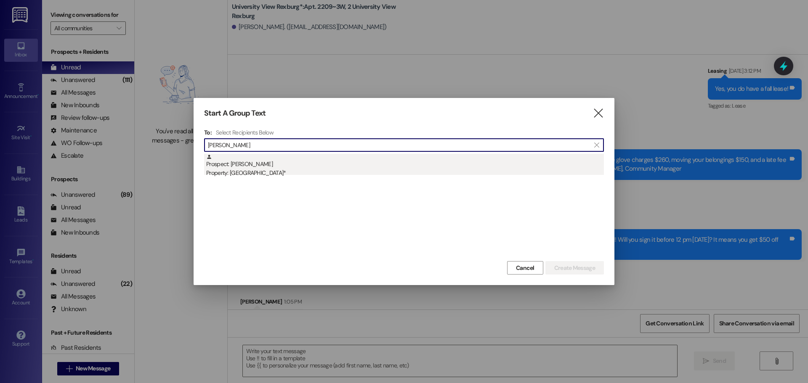
type input "[PERSON_NAME]"
click at [363, 164] on div "Prospect: [PERSON_NAME] Property: [GEOGRAPHIC_DATA]*" at bounding box center [404, 166] width 397 height 24
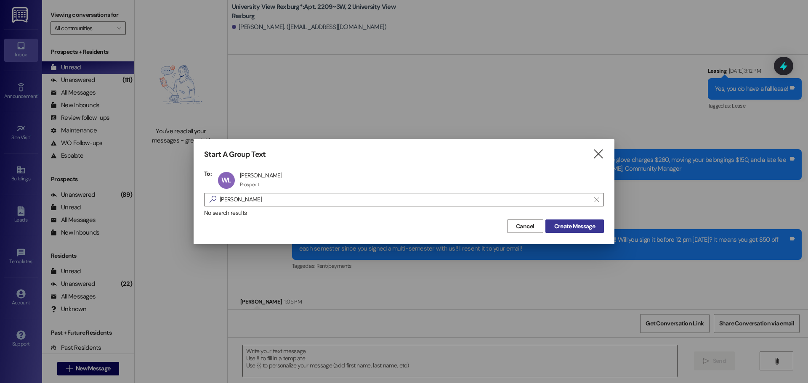
click at [584, 227] on span "Create Message" at bounding box center [574, 226] width 41 height 9
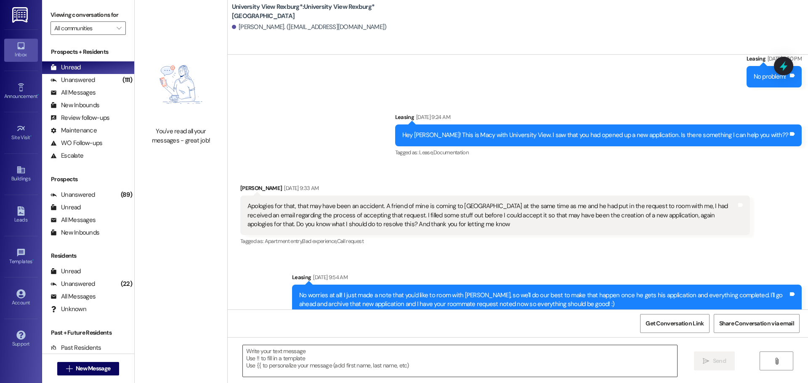
scroll to position [636, 0]
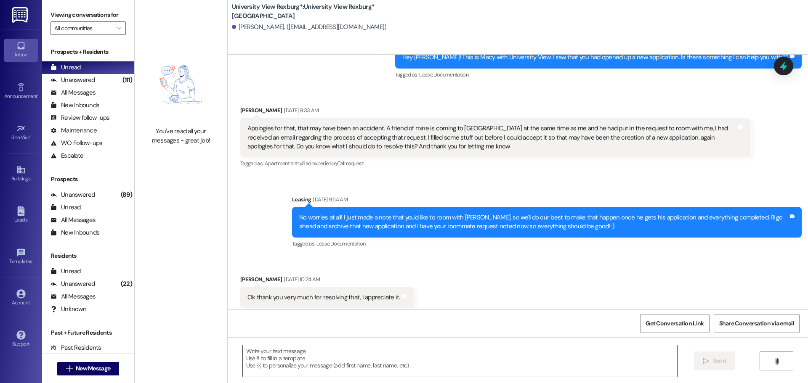
click at [318, 363] on textarea at bounding box center [460, 361] width 434 height 32
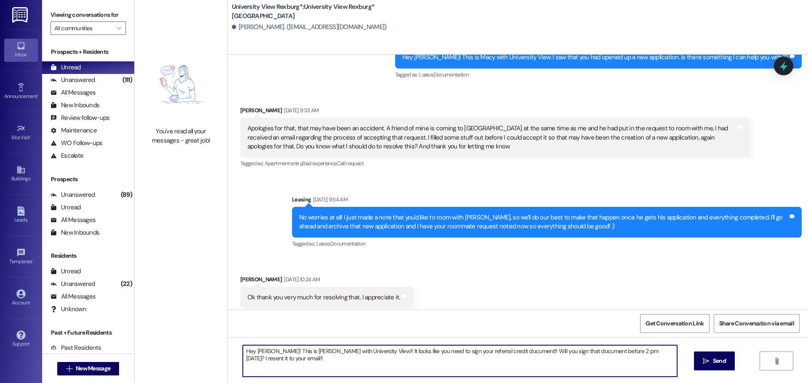
type textarea "Hey [PERSON_NAME]! This is [PERSON_NAME] with University View!! It looks like y…"
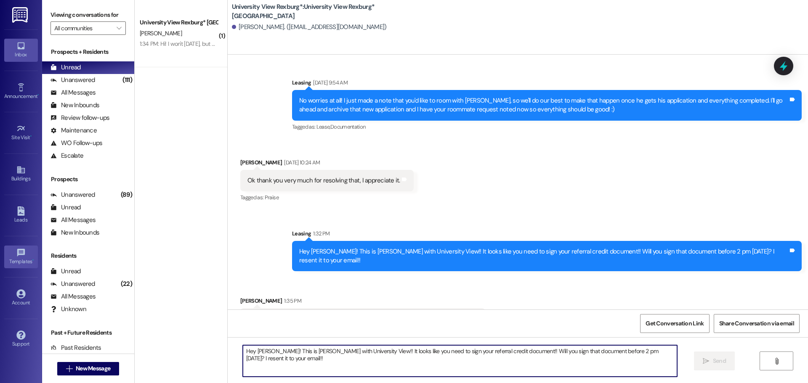
scroll to position [753, 0]
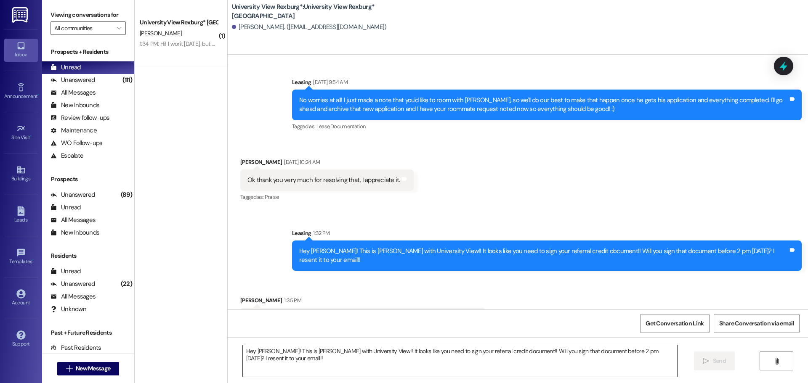
click at [354, 360] on textarea "Hey [PERSON_NAME]! This is [PERSON_NAME] with University View!! It looks like y…" at bounding box center [460, 361] width 434 height 32
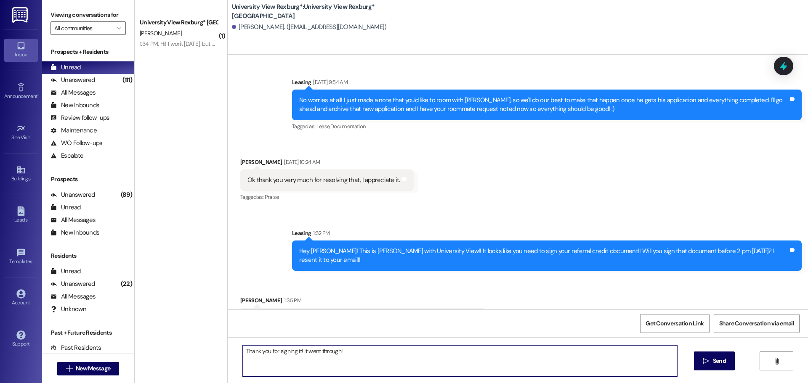
type textarea "Thank you for signing it! It went through!!"
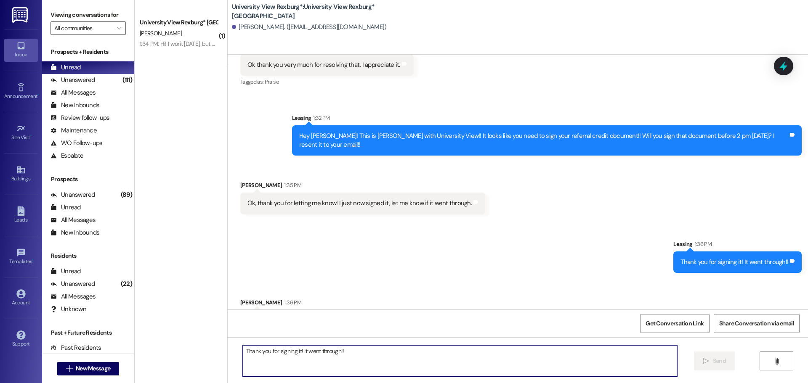
scroll to position [869, 0]
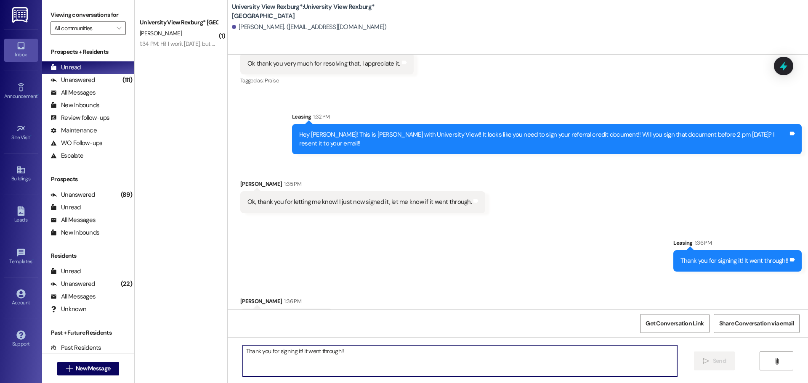
click at [311, 365] on textarea "Thank you for signing it! It went through!!" at bounding box center [460, 361] width 434 height 32
type textarea "You too!!"
click at [120, 76] on div "(111)" at bounding box center [127, 80] width 14 height 13
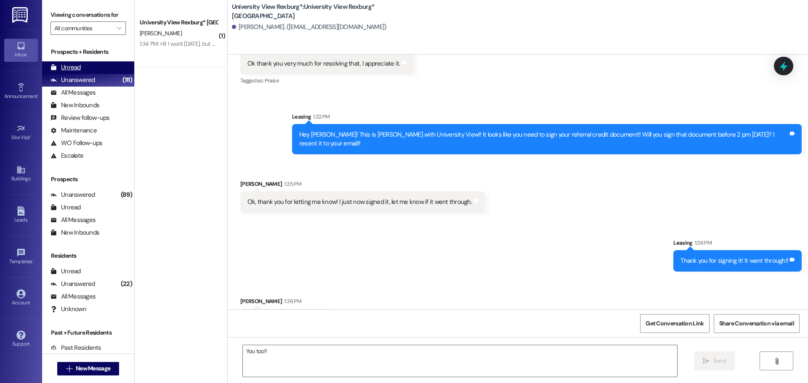
click at [109, 70] on div "Unread (0)" at bounding box center [88, 67] width 92 height 13
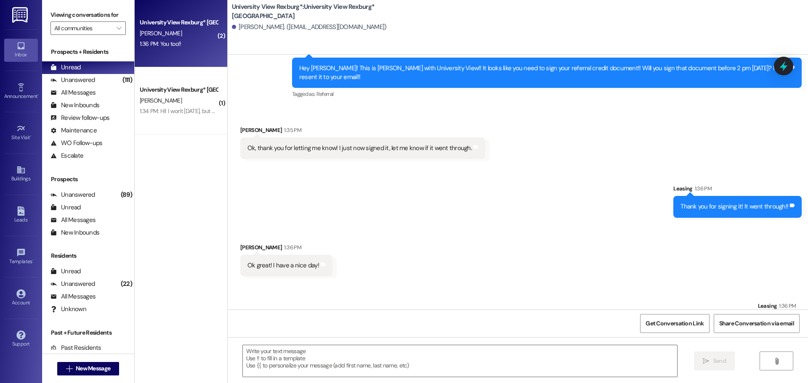
scroll to position [941, 0]
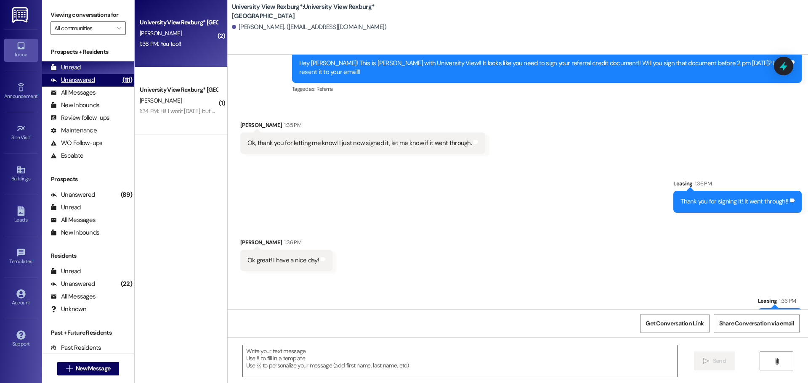
click at [120, 79] on div "(111)" at bounding box center [127, 80] width 14 height 13
click at [101, 67] on div "Unread (0)" at bounding box center [88, 67] width 92 height 13
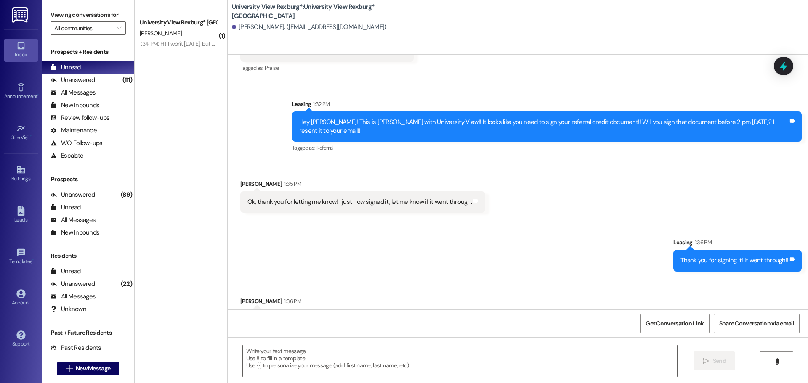
scroll to position [840, 0]
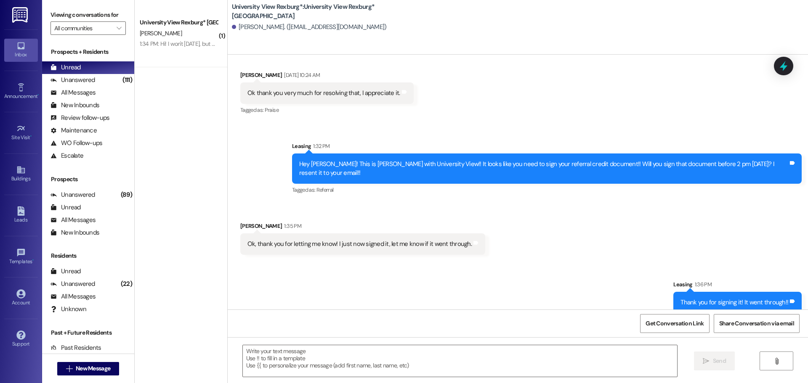
click at [411, 160] on div "Hey [PERSON_NAME]! This is [PERSON_NAME] with University View!! It looks like y…" at bounding box center [543, 169] width 489 height 18
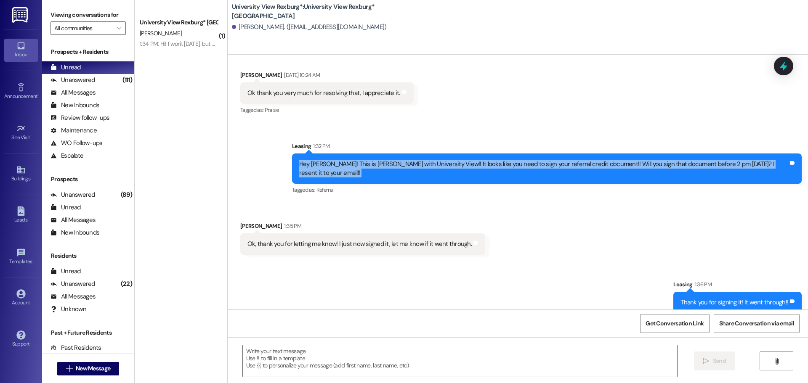
click at [411, 160] on div "Hey [PERSON_NAME]! This is [PERSON_NAME] with University View!! It looks like y…" at bounding box center [543, 169] width 489 height 18
copy div "Hey [PERSON_NAME]! This is [PERSON_NAME] with University View!! It looks like y…"
click at [83, 370] on span "New Message" at bounding box center [93, 368] width 34 height 9
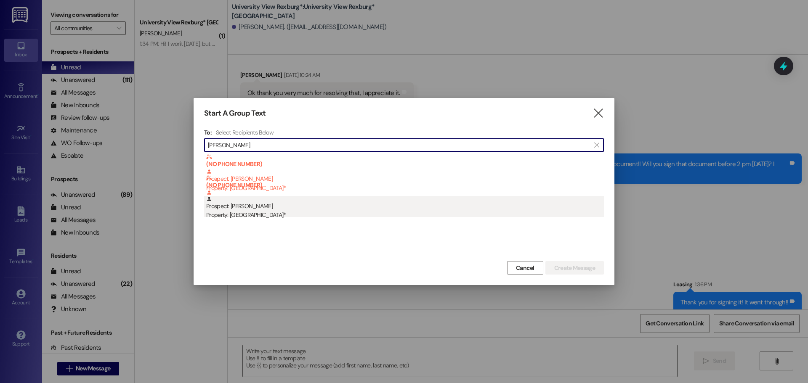
type input "[PERSON_NAME]"
click at [255, 212] on div "Property: [GEOGRAPHIC_DATA]*" at bounding box center [404, 215] width 397 height 9
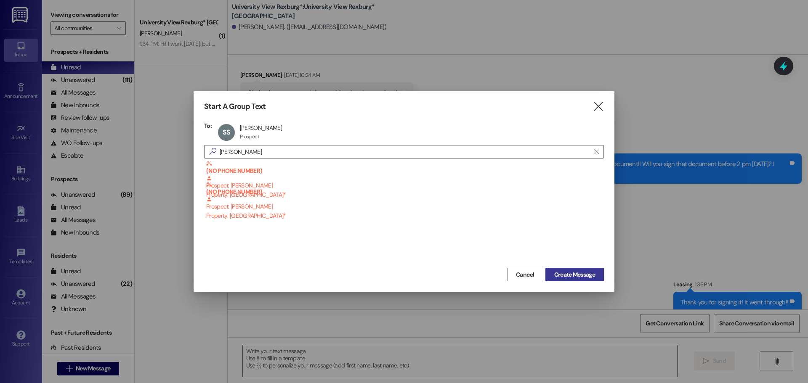
click at [587, 275] on span "Create Message" at bounding box center [574, 274] width 41 height 9
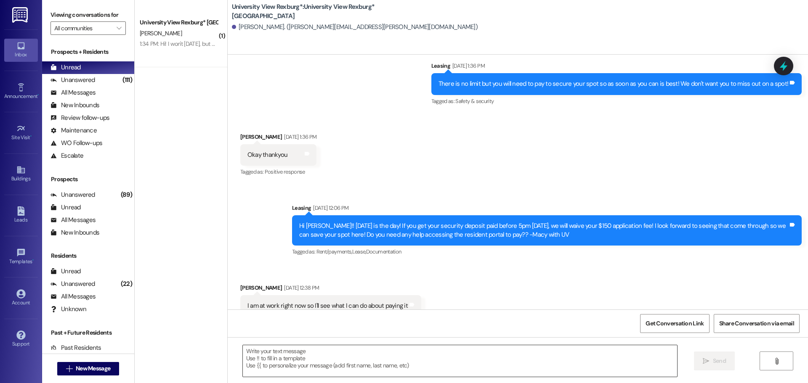
scroll to position [882, 0]
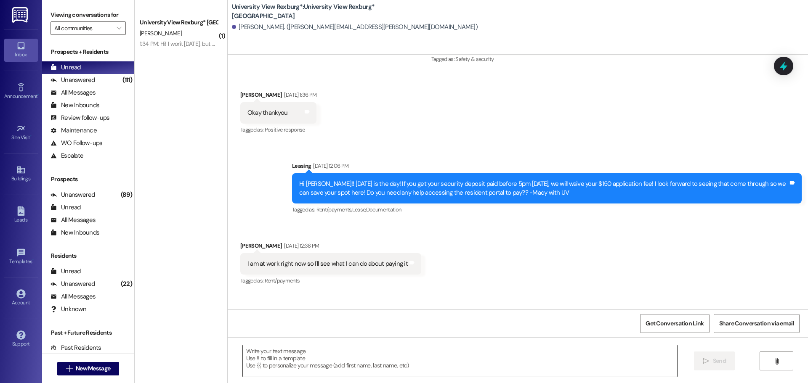
click at [280, 360] on textarea at bounding box center [460, 361] width 434 height 32
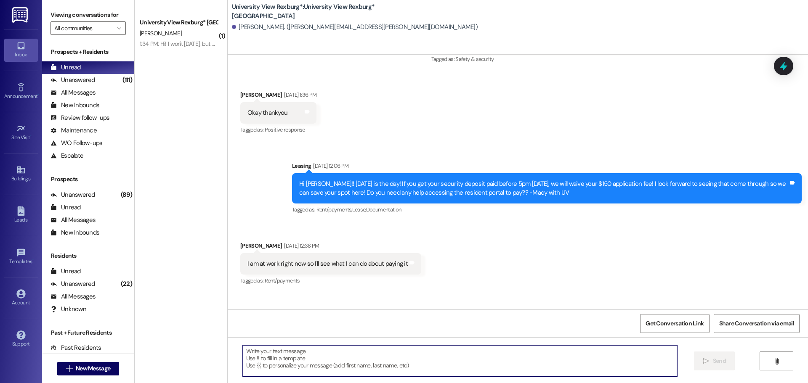
paste textarea "Hey [PERSON_NAME]! This is [PERSON_NAME] with University View!! It looks like y…"
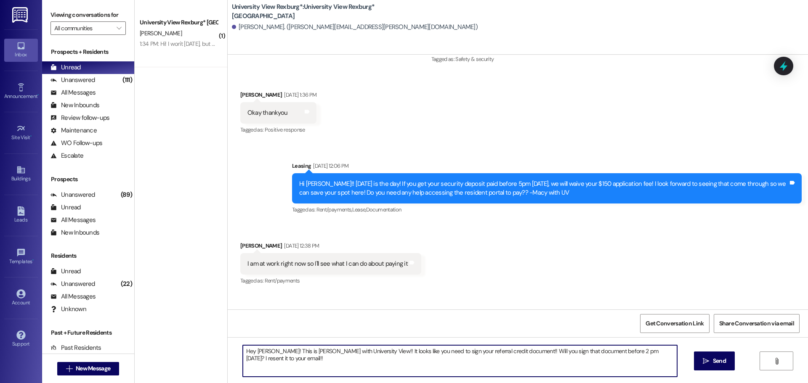
click at [265, 352] on textarea "Hey [PERSON_NAME]! This is [PERSON_NAME] with University View!! It looks like y…" at bounding box center [460, 361] width 434 height 32
type textarea "Hey [PERSON_NAME]! This is [PERSON_NAME] with University View!! It looks like y…"
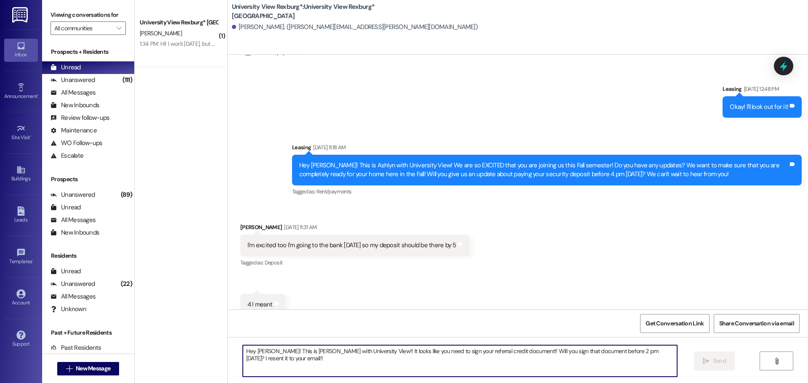
scroll to position [1113, 0]
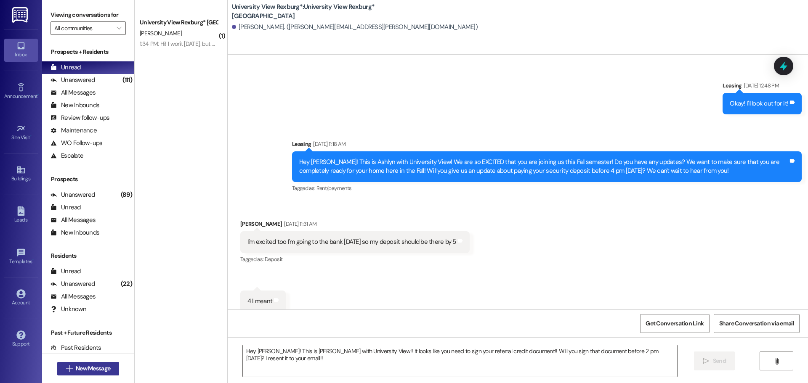
click at [98, 369] on span "New Message" at bounding box center [93, 368] width 34 height 9
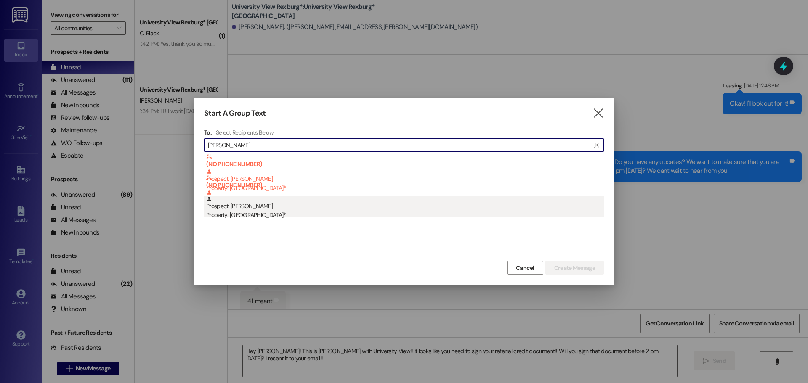
type input "[PERSON_NAME]"
click at [287, 211] on div "Property: [GEOGRAPHIC_DATA]*" at bounding box center [404, 215] width 397 height 9
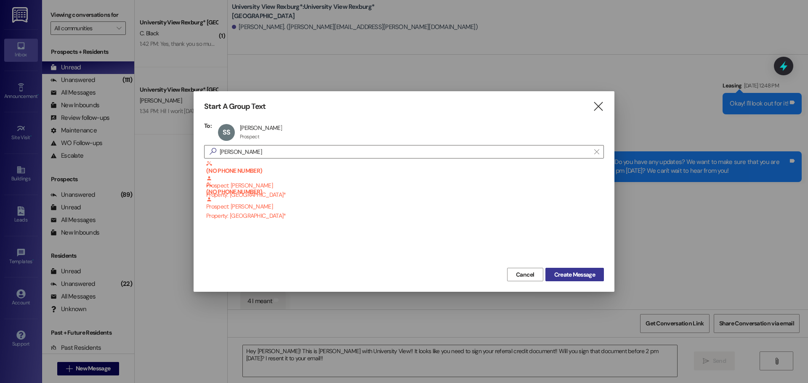
click at [580, 271] on span "Create Message" at bounding box center [574, 274] width 41 height 9
click at [571, 271] on span "Create Message" at bounding box center [574, 274] width 41 height 9
click at [589, 274] on span "Create Message" at bounding box center [574, 274] width 41 height 9
click at [568, 276] on span "Create Message" at bounding box center [574, 274] width 41 height 9
click at [599, 110] on icon "" at bounding box center [597, 106] width 11 height 9
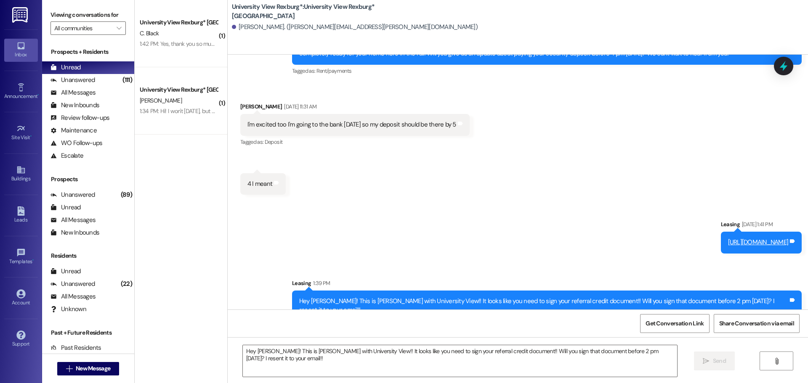
scroll to position [1231, 0]
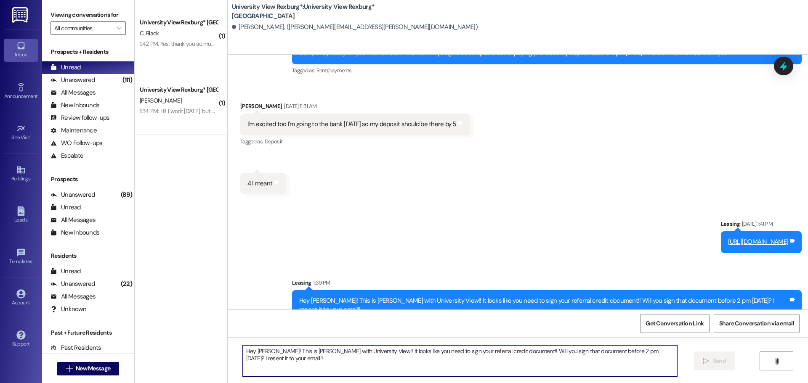
click at [391, 356] on textarea "Hey [PERSON_NAME]! This is [PERSON_NAME] with University View!! It looks like y…" at bounding box center [460, 361] width 434 height 32
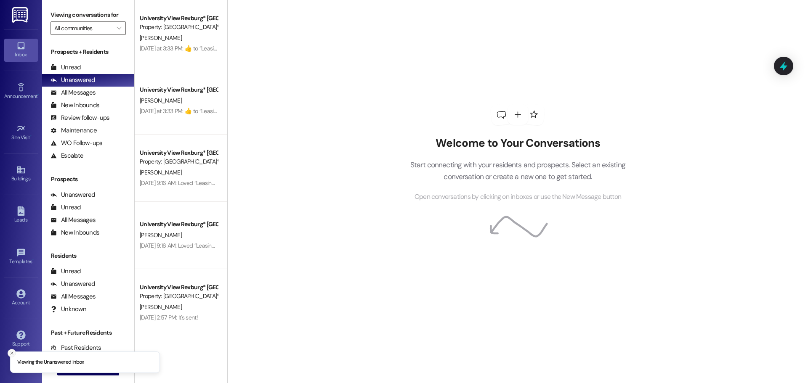
click at [11, 353] on icon "Close toast" at bounding box center [11, 353] width 5 height 5
click at [69, 369] on span " New Message" at bounding box center [88, 368] width 48 height 9
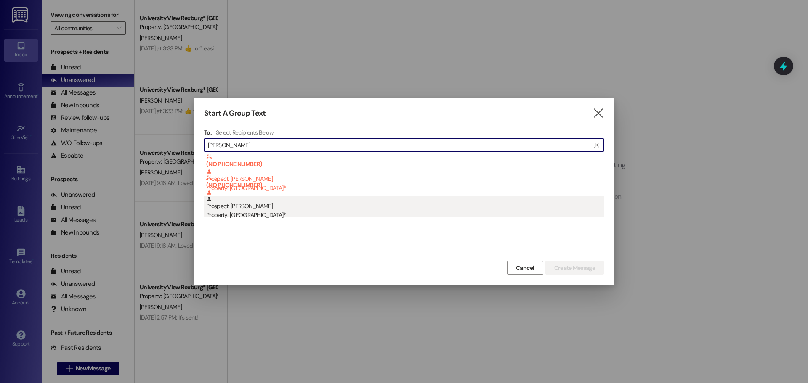
type input "[PERSON_NAME]"
click at [276, 217] on div "Property: [GEOGRAPHIC_DATA]*" at bounding box center [404, 215] width 397 height 9
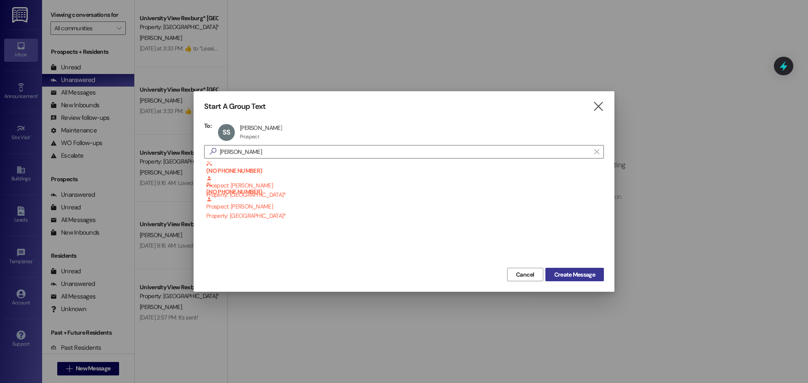
click at [573, 274] on span "Create Message" at bounding box center [574, 274] width 41 height 9
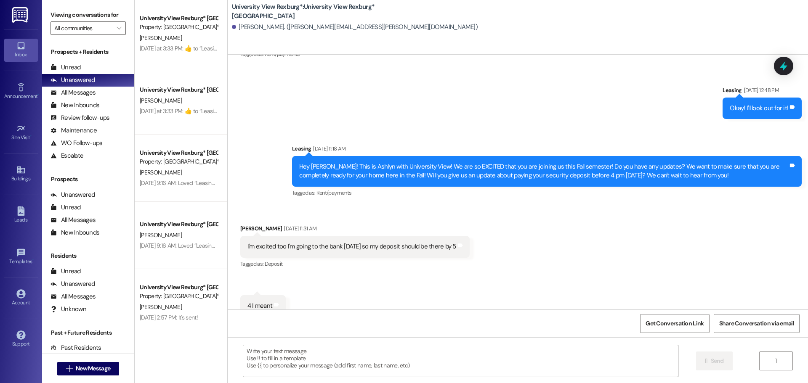
scroll to position [1113, 0]
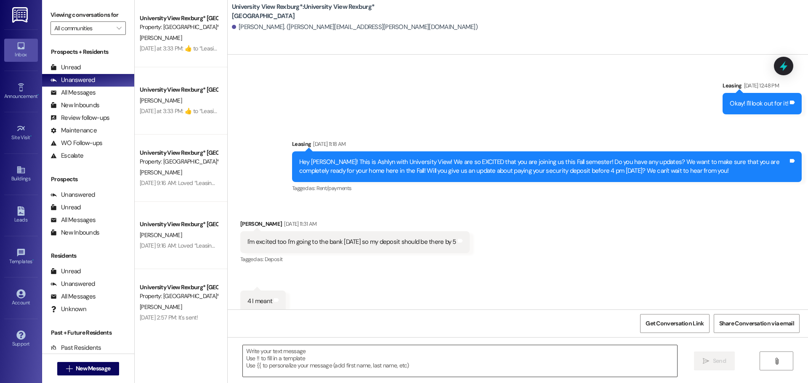
click at [283, 353] on textarea at bounding box center [460, 361] width 434 height 32
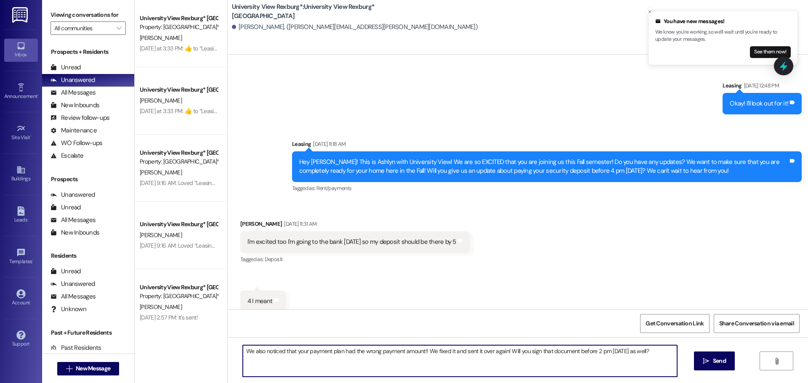
type textarea "We also noticed that your payment plan had the wrong payment amount!! We fixed …"
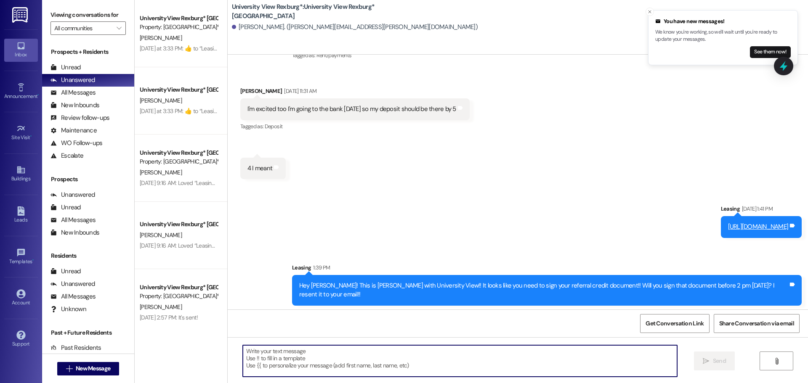
scroll to position [1302, 0]
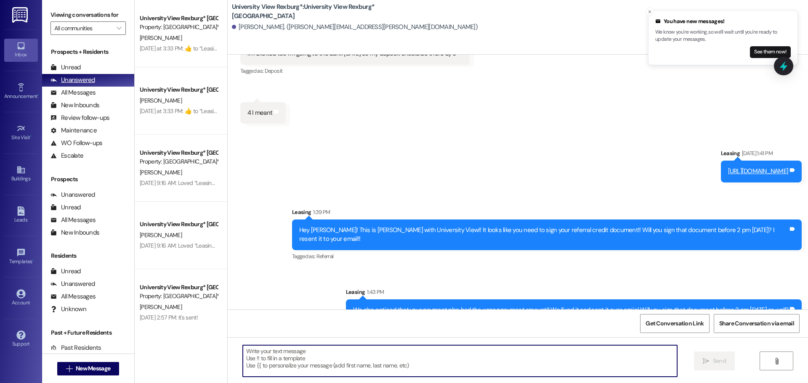
drag, startPoint x: 96, startPoint y: 70, endPoint x: 95, endPoint y: 76, distance: 6.4
click at [96, 70] on div "Unread (0)" at bounding box center [88, 67] width 92 height 13
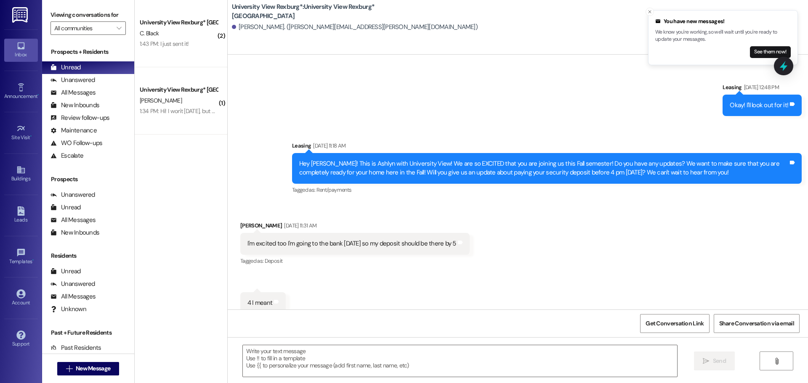
scroll to position [1113, 0]
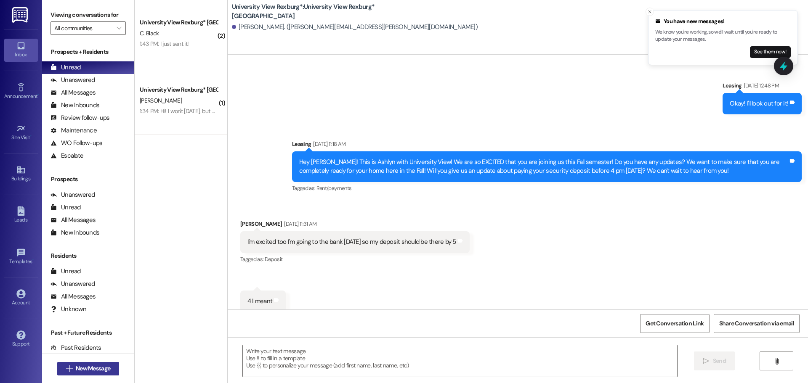
click at [81, 369] on span "New Message" at bounding box center [93, 368] width 34 height 9
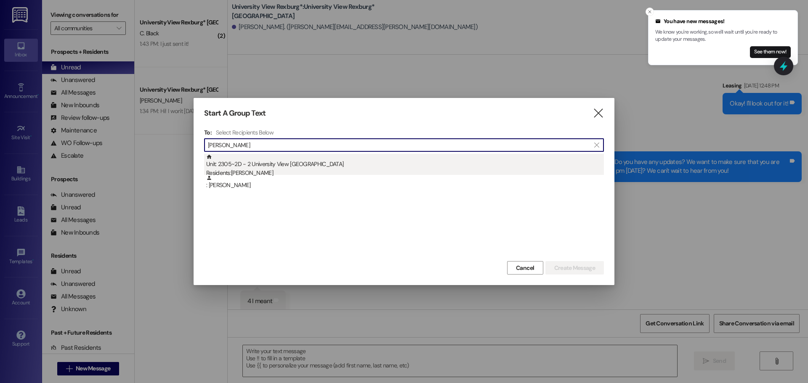
type input "[PERSON_NAME]"
click at [376, 164] on div "Unit: 2305~2D - 2 University View Rexburg Residents: [PERSON_NAME]" at bounding box center [404, 166] width 397 height 24
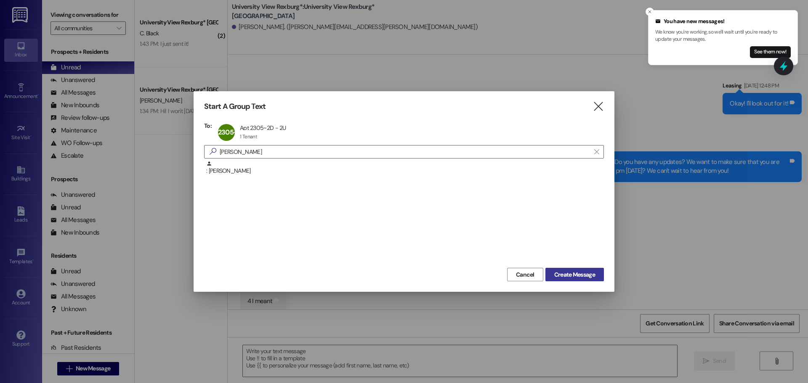
click at [564, 274] on span "Create Message" at bounding box center [574, 274] width 41 height 9
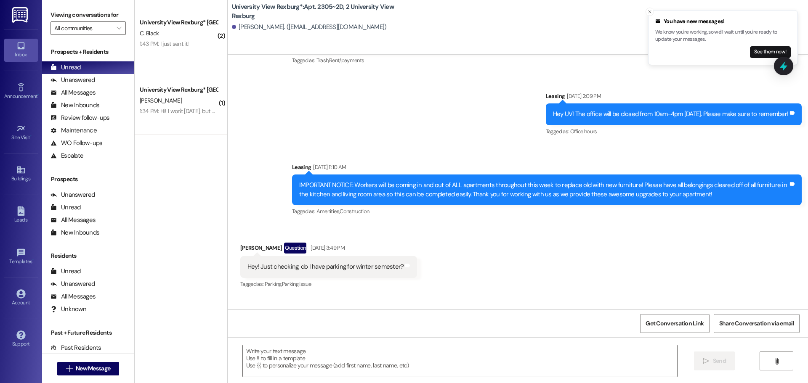
scroll to position [24941, 0]
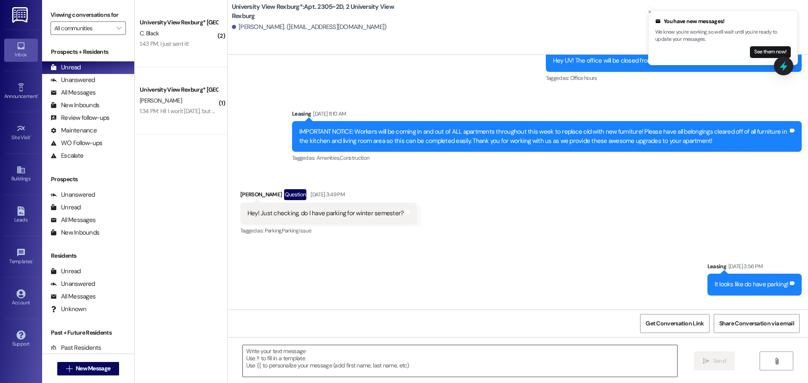
click at [320, 349] on textarea at bounding box center [460, 361] width 434 height 32
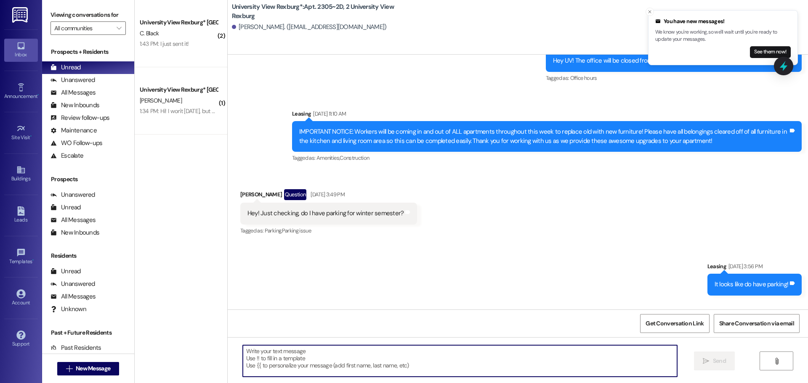
type textarea "B"
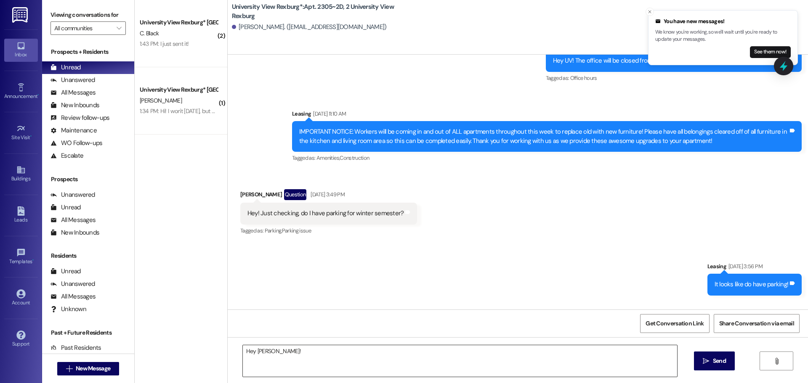
click at [288, 357] on textarea "Hey Brooke!" at bounding box center [460, 361] width 434 height 32
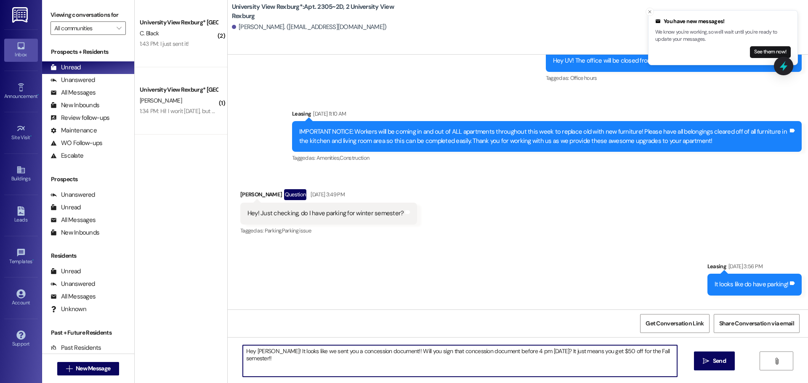
type textarea "Hey Brooke! It looks like we sent you a concession document!! Will you sign tha…"
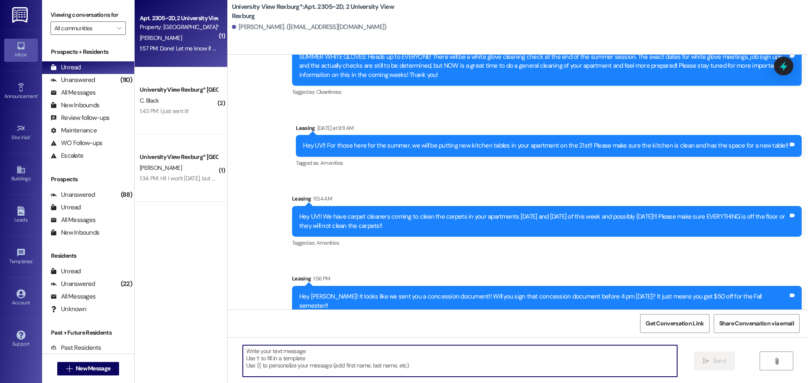
scroll to position [25387, 0]
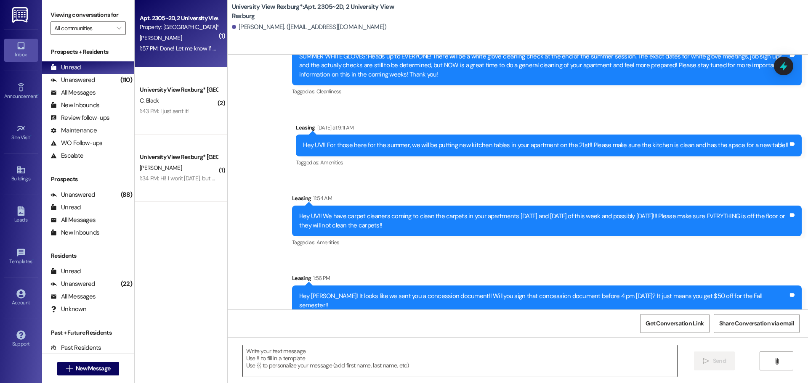
click at [314, 363] on textarea at bounding box center [460, 361] width 434 height 32
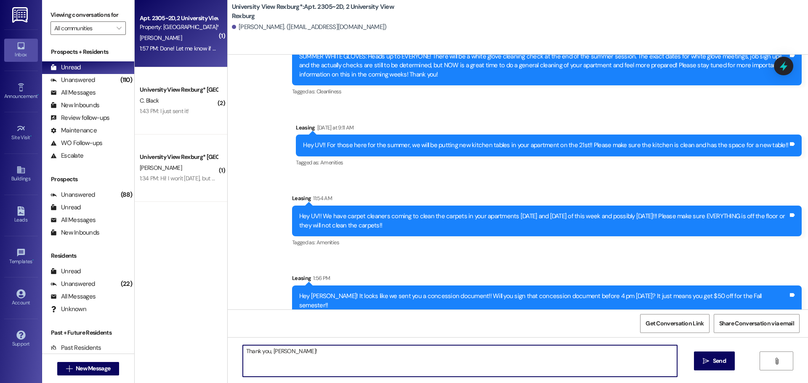
type textarea "Thank you, Brooke!!"
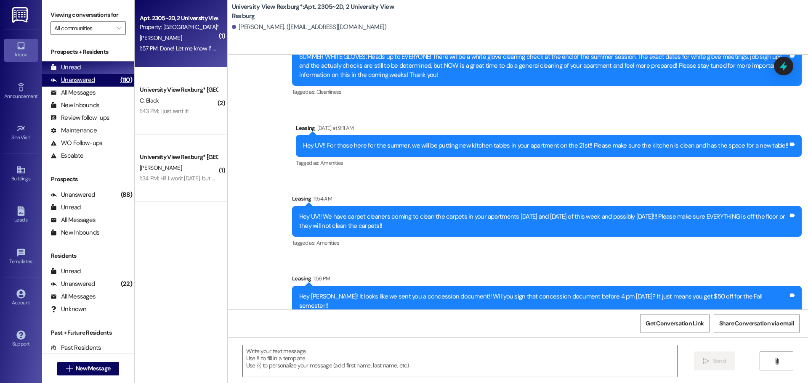
click at [118, 78] on div "(110)" at bounding box center [126, 80] width 16 height 13
click at [102, 67] on div "Unread (0)" at bounding box center [88, 67] width 92 height 13
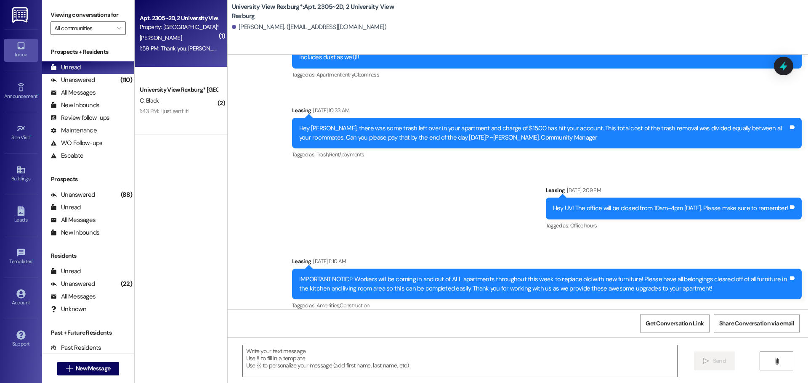
scroll to position [25412, 0]
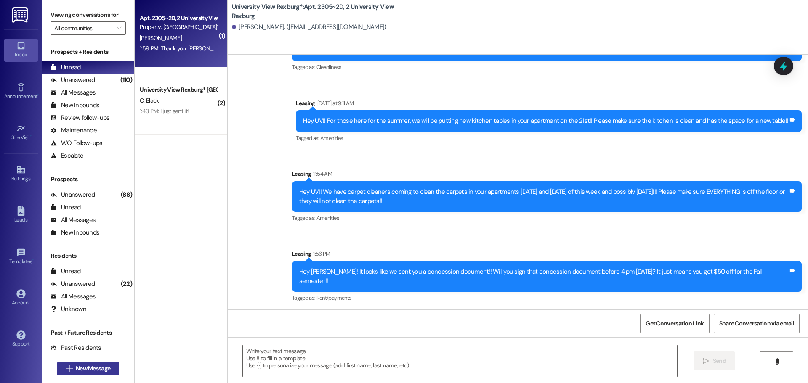
click at [75, 364] on button " New Message" at bounding box center [88, 368] width 62 height 13
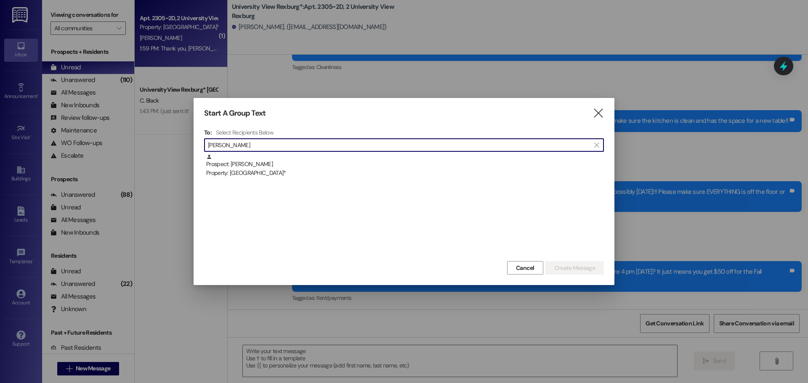
type input "ruby reed"
click at [333, 171] on div "Property: [GEOGRAPHIC_DATA]*" at bounding box center [404, 173] width 397 height 9
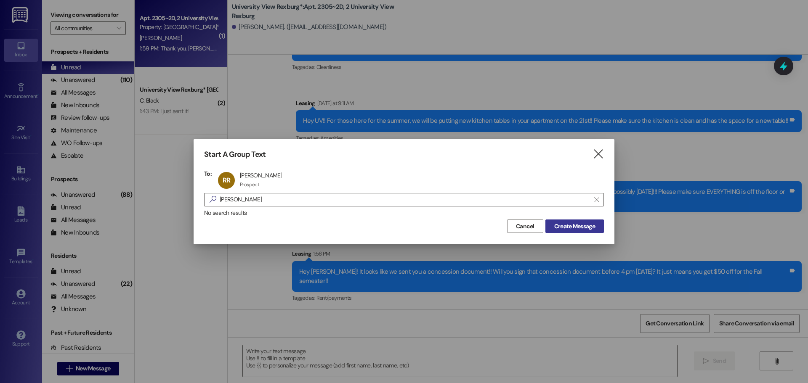
click at [591, 225] on span "Create Message" at bounding box center [574, 226] width 41 height 9
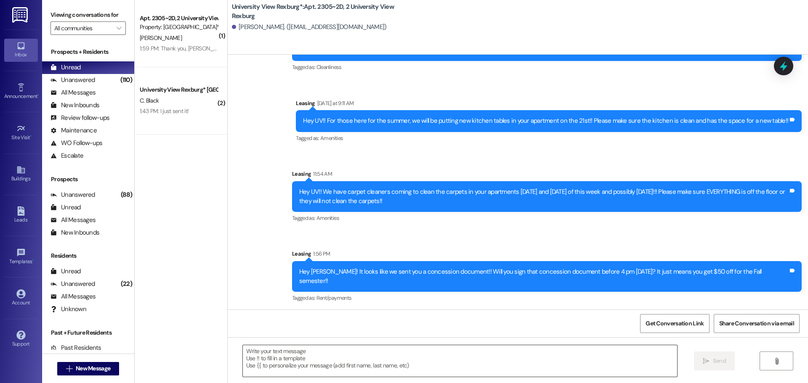
click at [270, 356] on textarea at bounding box center [460, 361] width 434 height 32
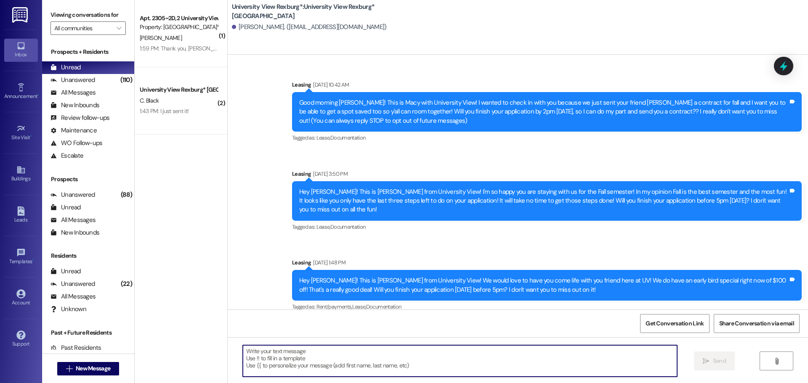
click at [268, 348] on textarea at bounding box center [460, 361] width 434 height 32
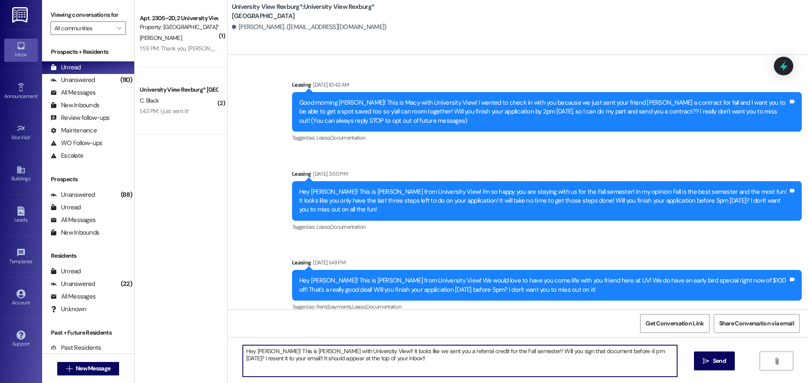
type textarea "Hey Ruby! This is Ashlyn with University View!! It looks like we sent you a ref…"
